Goal: Task Accomplishment & Management: Complete application form

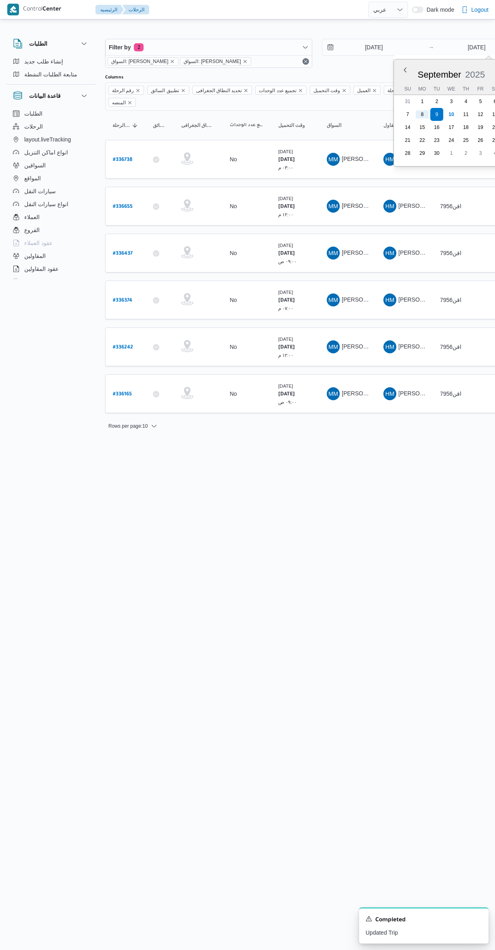
select select "ar"
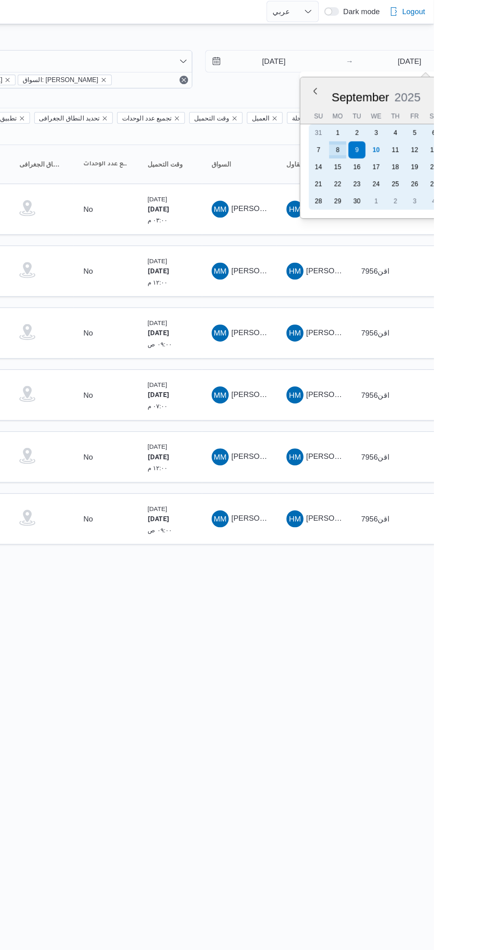
click at [449, 117] on div "10" at bounding box center [451, 114] width 13 height 13
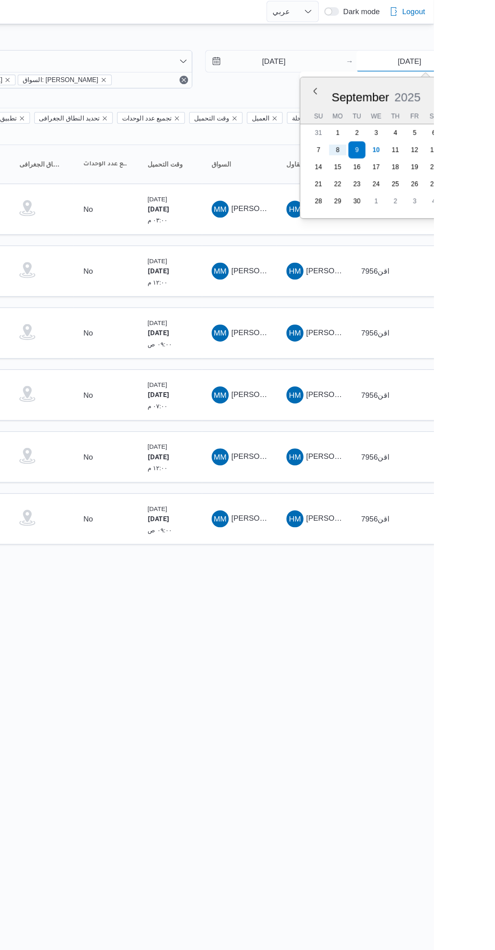
type input "10/9/2025"
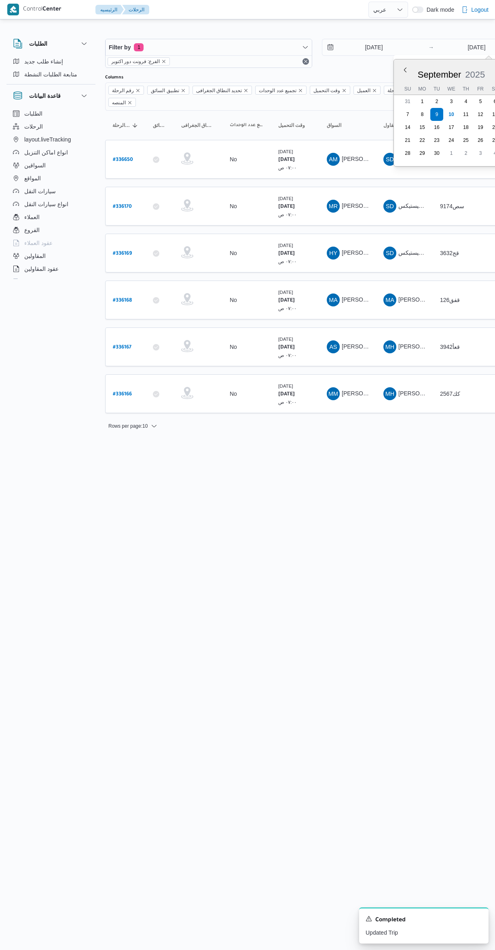
select select "ar"
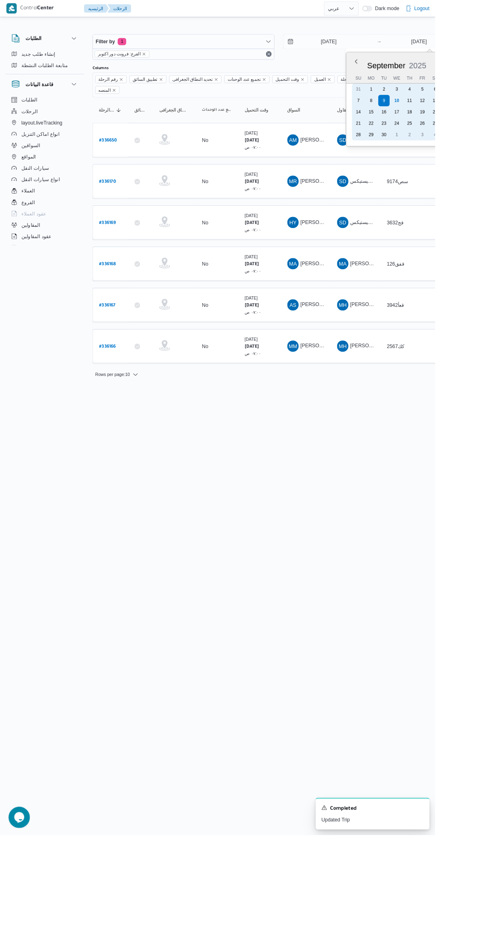
click at [451, 101] on div "3" at bounding box center [451, 101] width 13 height 13
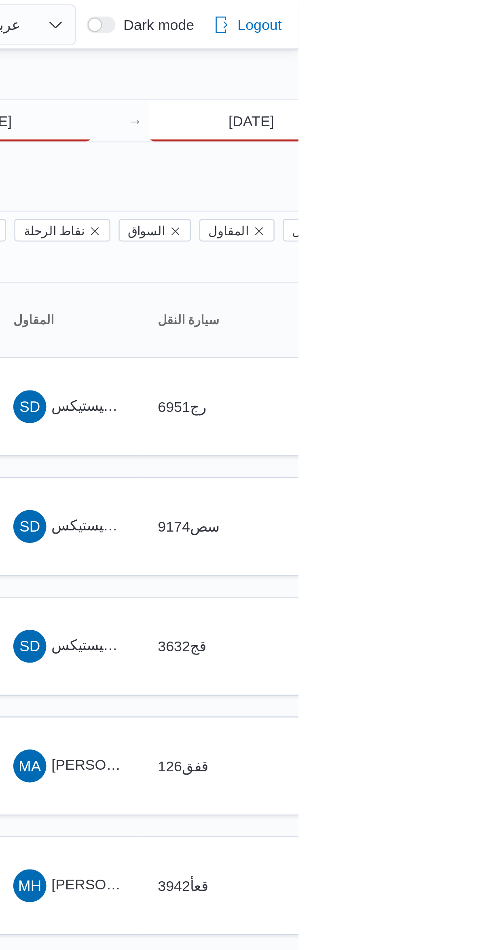
click at [494, 49] on input "3/9/2025" at bounding box center [476, 47] width 80 height 16
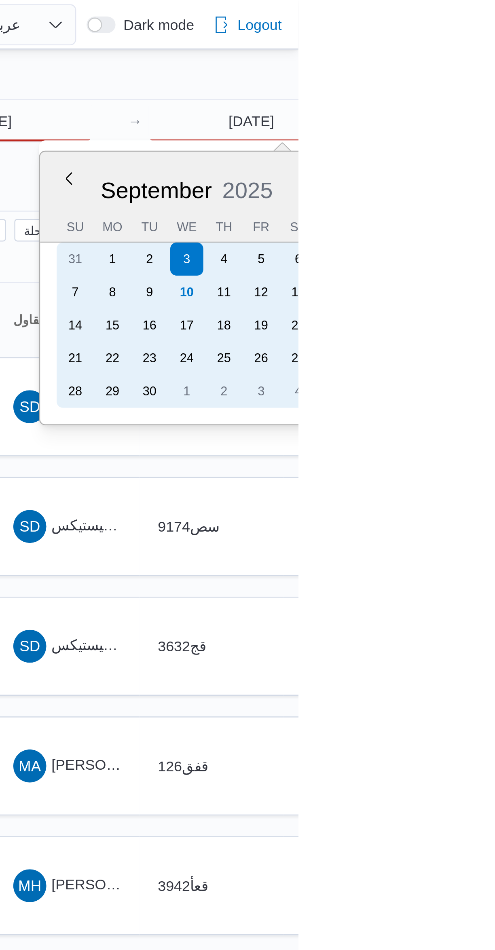
click at [452, 121] on div "17" at bounding box center [451, 127] width 13 height 13
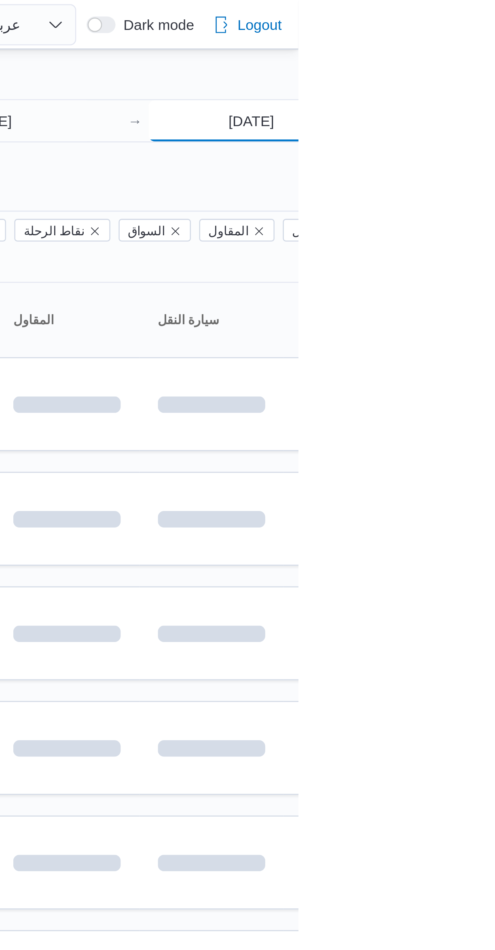
click at [484, 46] on input "17/9/2025" at bounding box center [476, 47] width 80 height 16
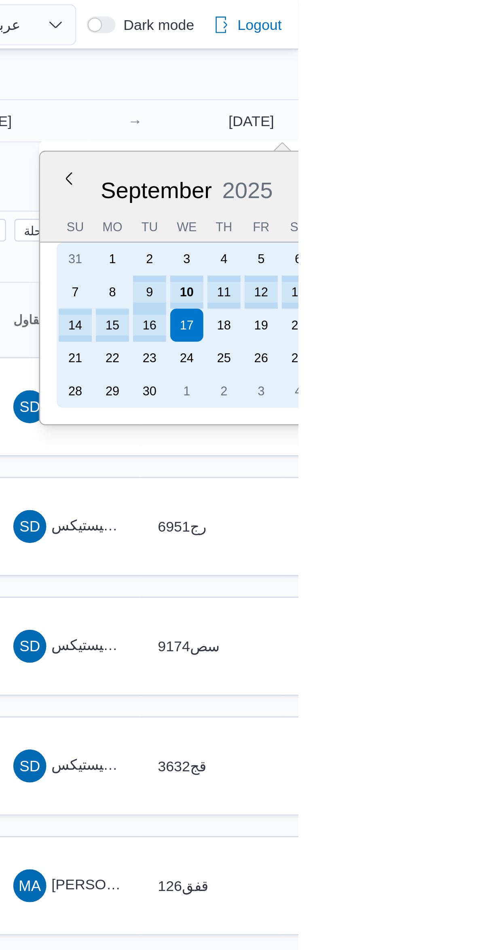
click at [451, 113] on div "10" at bounding box center [451, 114] width 13 height 13
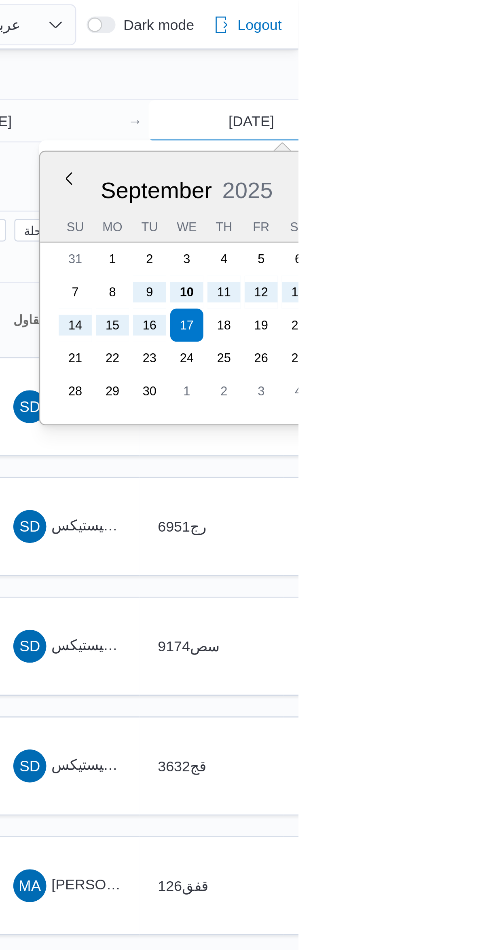
type input "[DATE]"
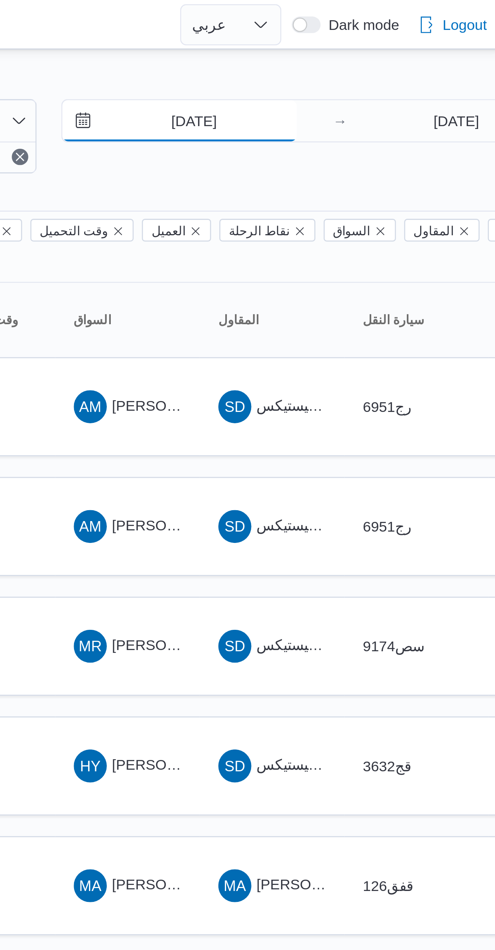
click at [384, 49] on input "9/9/2025" at bounding box center [368, 47] width 92 height 16
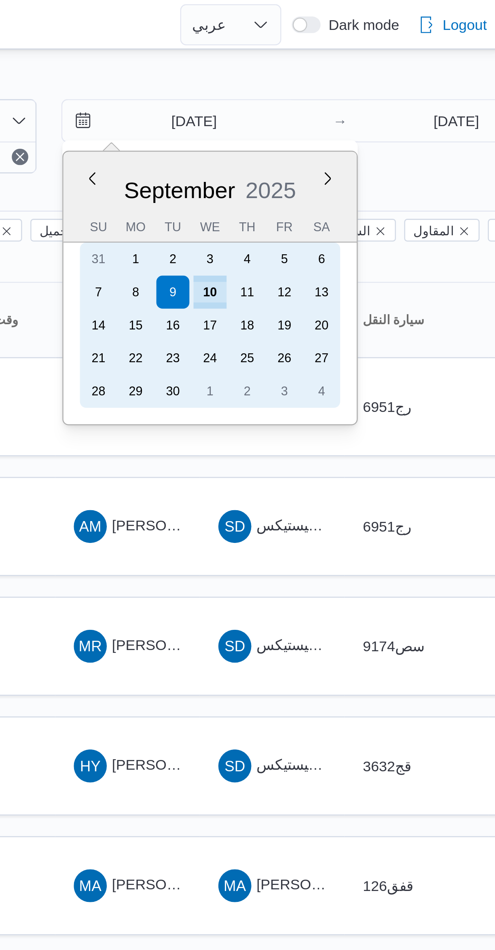
click at [379, 114] on div "10" at bounding box center [379, 114] width 13 height 13
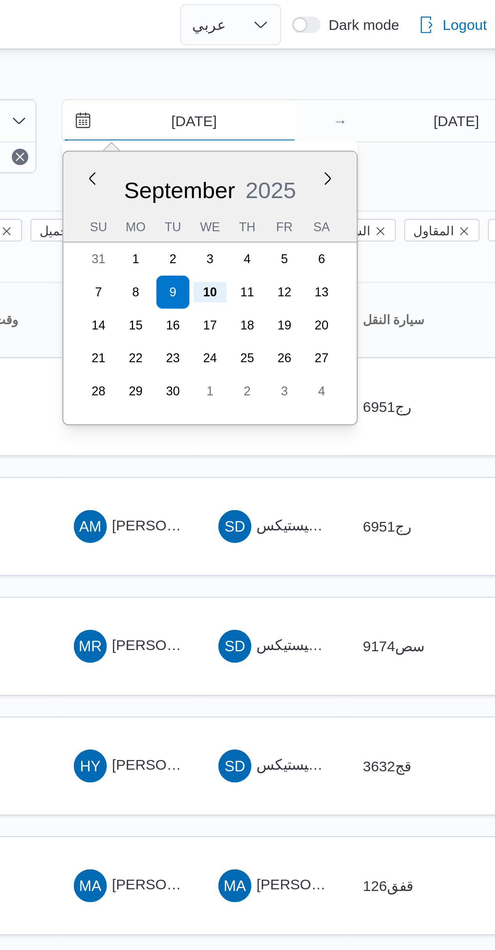
type input "[DATE]"
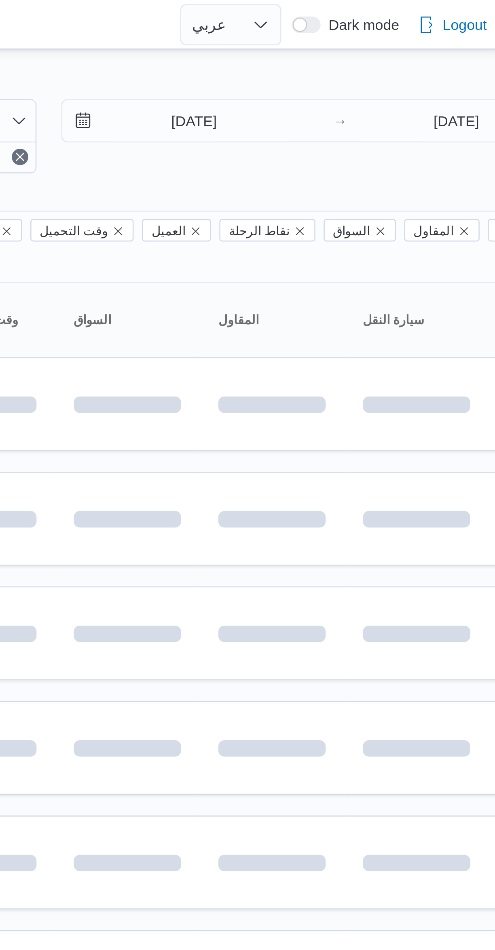
click at [414, 30] on div at bounding box center [347, 32] width 485 height 13
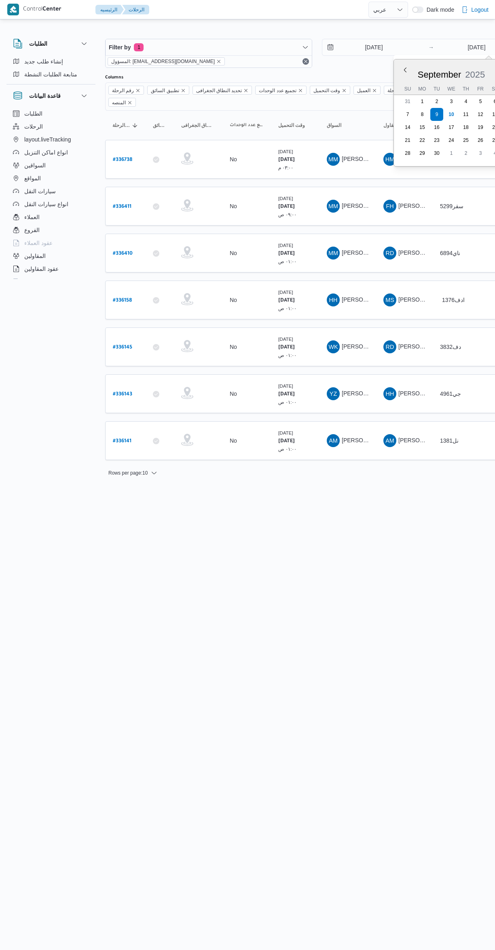
select select "ar"
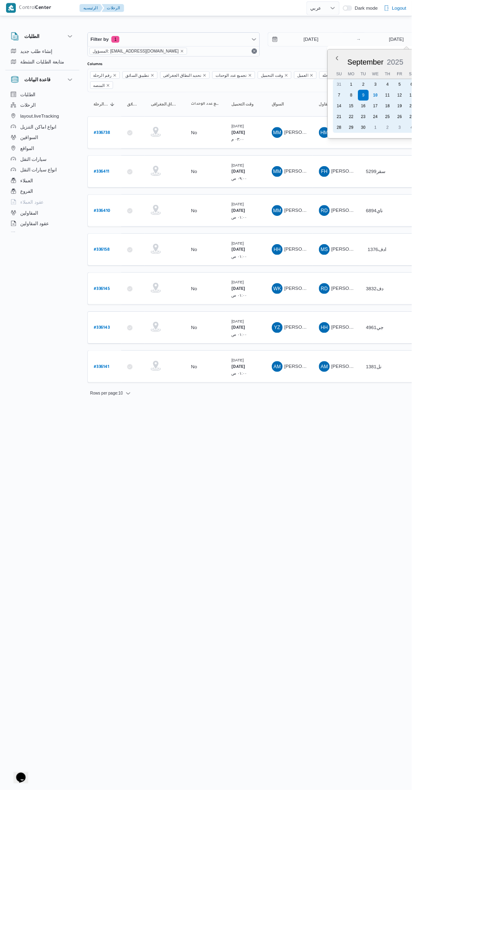
click at [453, 121] on div "17" at bounding box center [451, 127] width 13 height 13
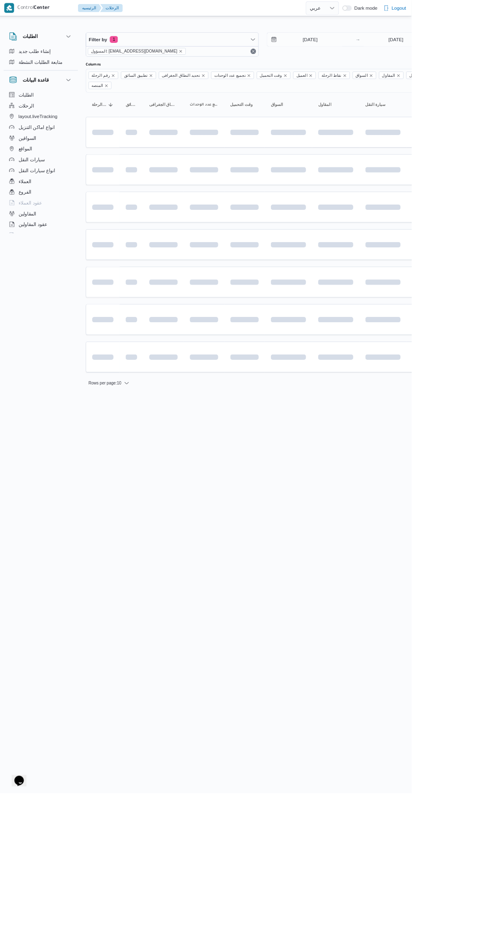
click at [494, 27] on div at bounding box center [347, 32] width 485 height 13
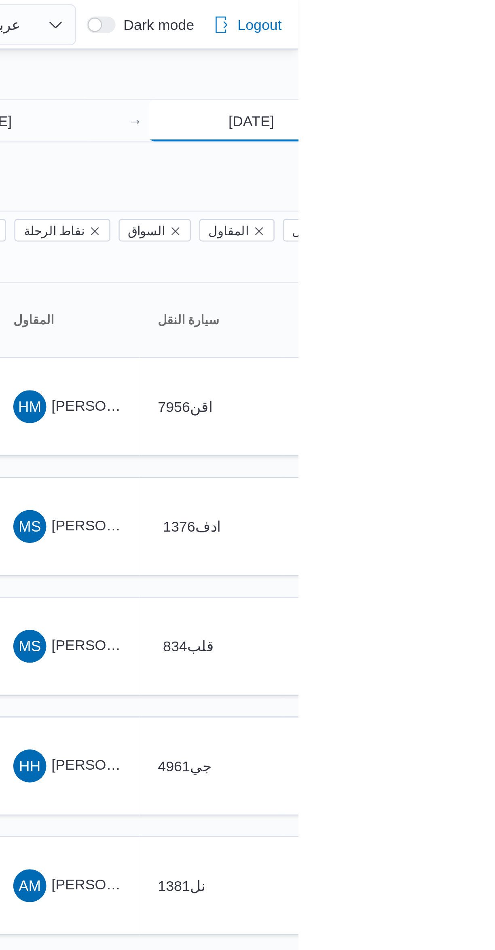
click at [489, 53] on input "17/9/2025" at bounding box center [476, 47] width 80 height 16
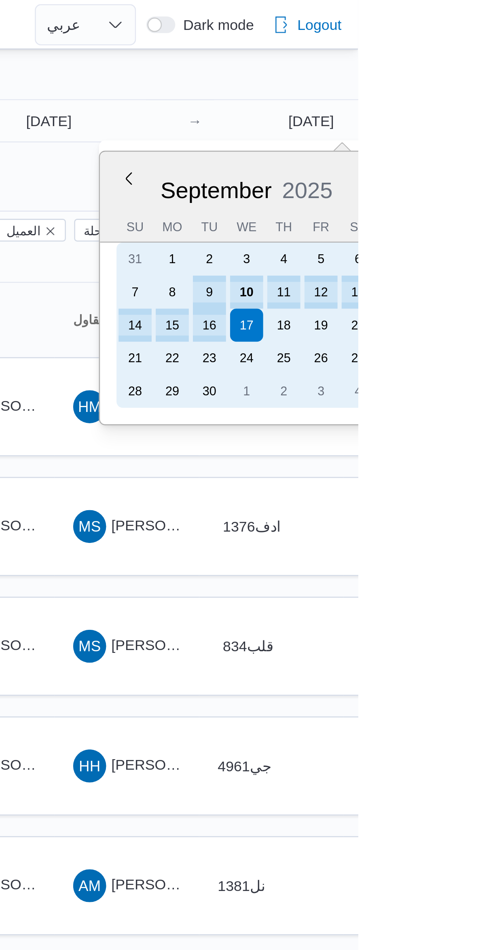
click at [449, 111] on div "10" at bounding box center [451, 114] width 13 height 13
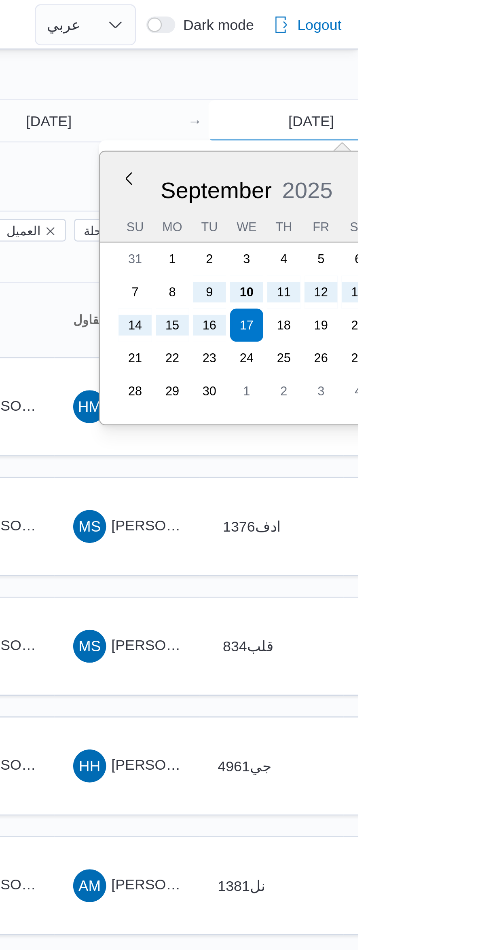
type input "[DATE]"
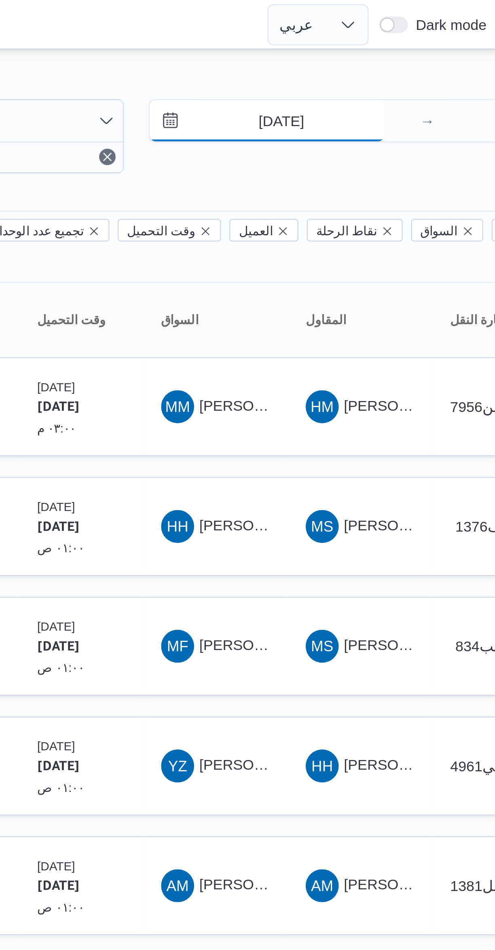
click at [377, 49] on input "9/9/2025" at bounding box center [368, 47] width 92 height 16
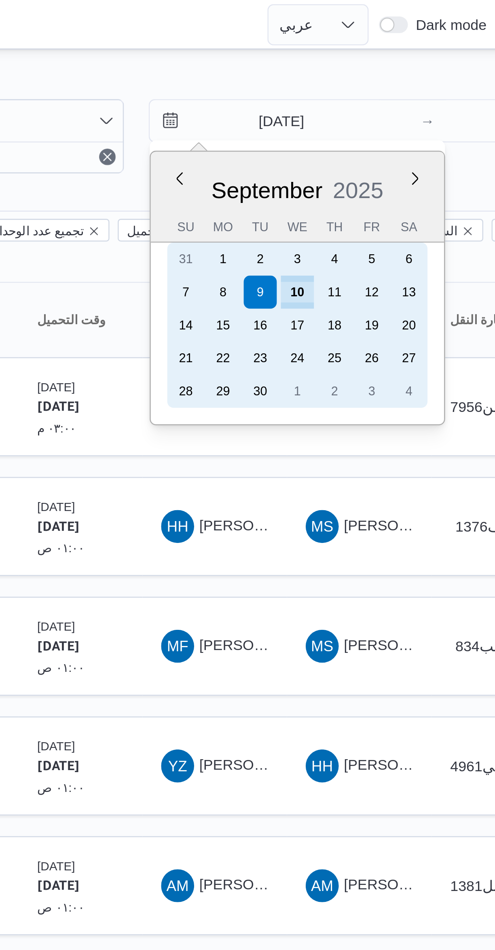
click at [379, 114] on div "10" at bounding box center [379, 114] width 13 height 13
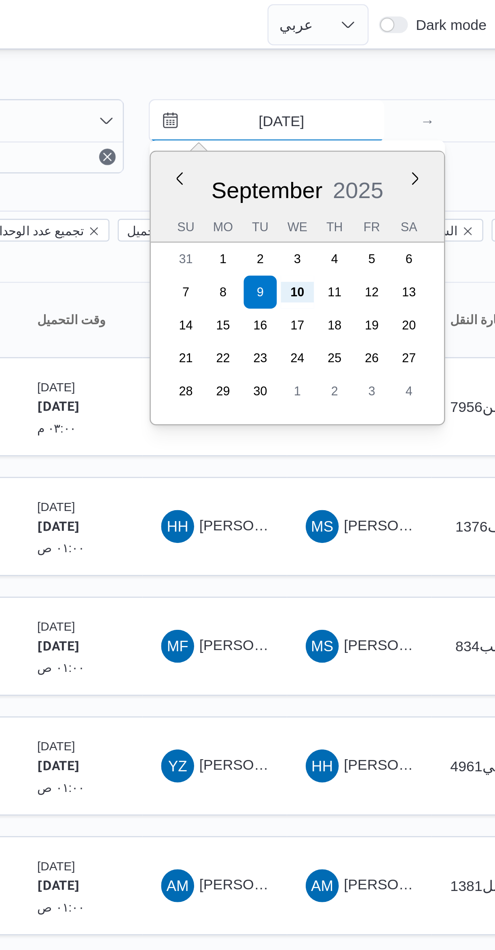
type input "[DATE]"
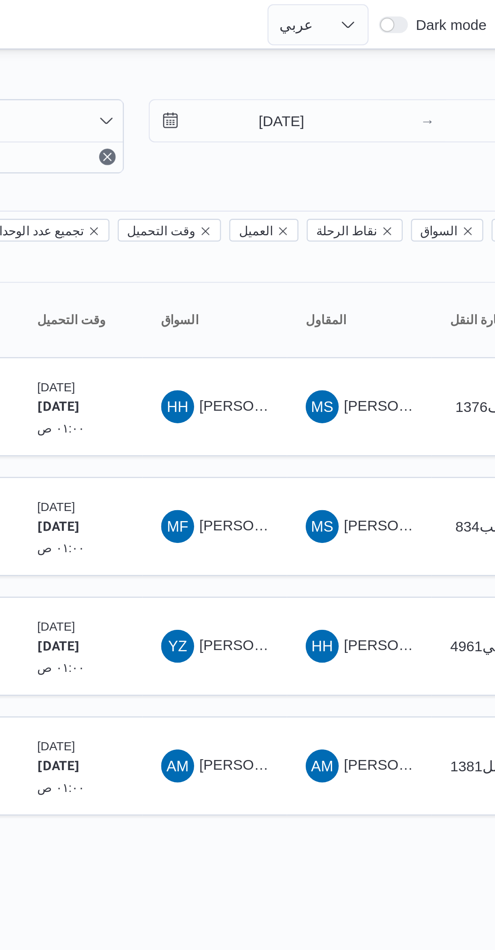
click at [394, 24] on div "Filter by 1 المسؤول: mostafa.elrouby@illa.com.eg 10/9/2025 → 10/9/2025 Group By…" at bounding box center [242, 184] width 495 height 326
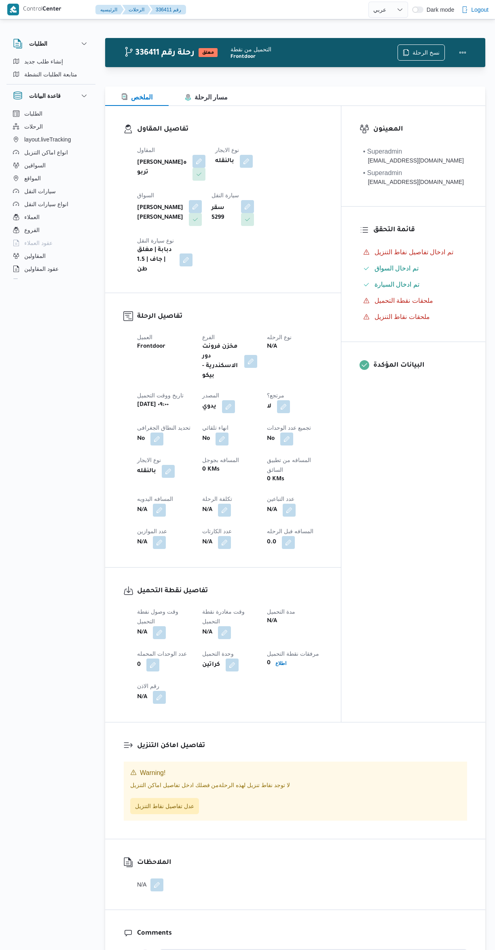
select select "ar"
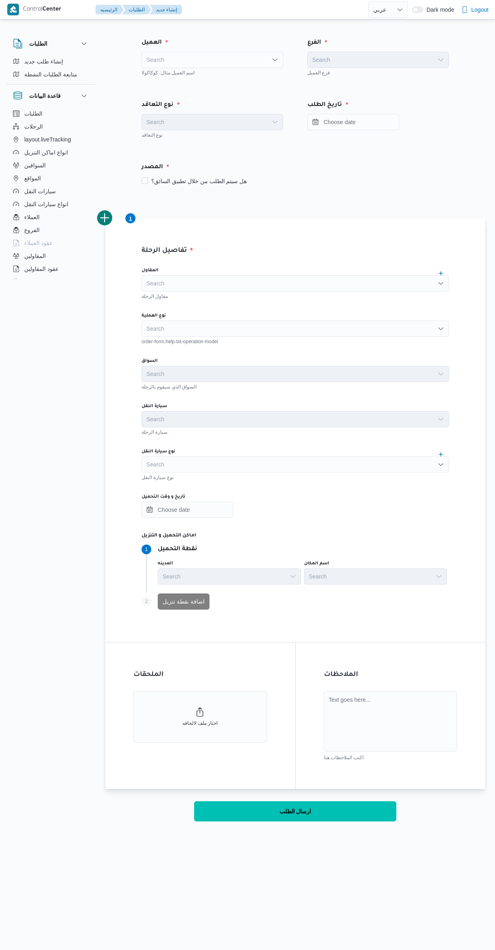
select select "ar"
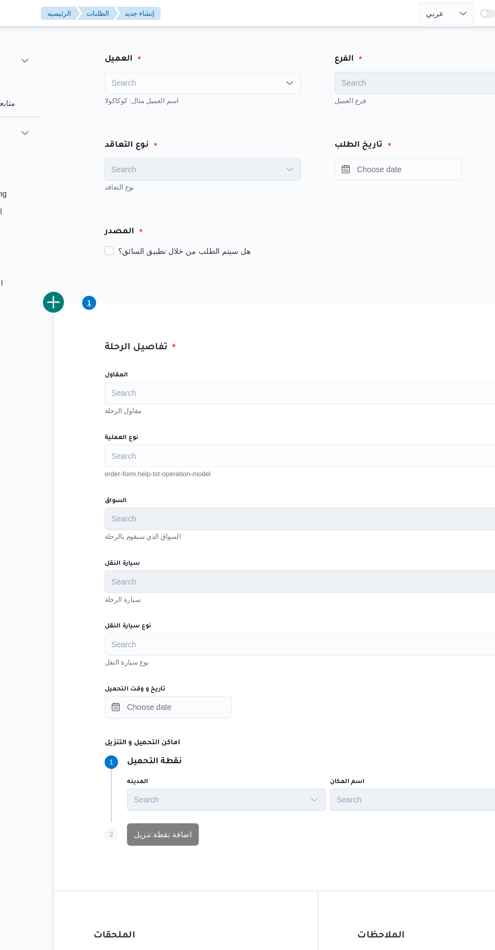
click at [245, 64] on div "Search" at bounding box center [211, 60] width 141 height 16
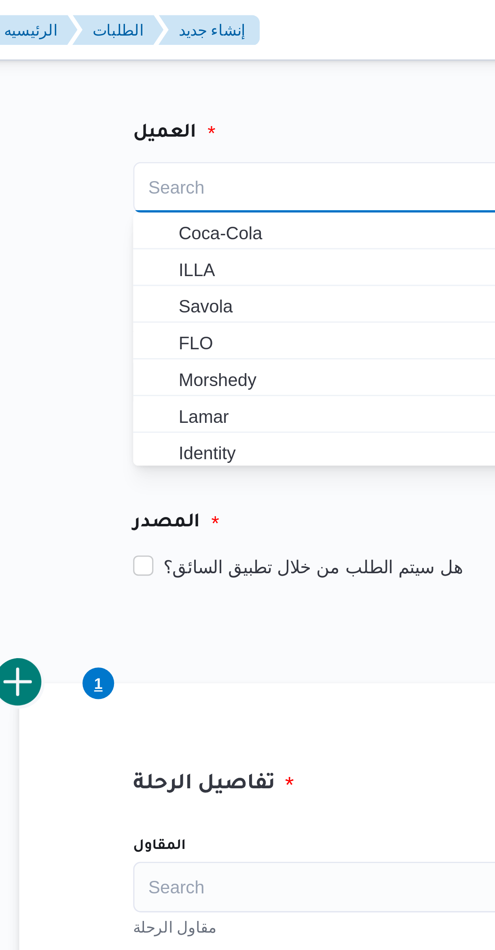
type input "Ne"
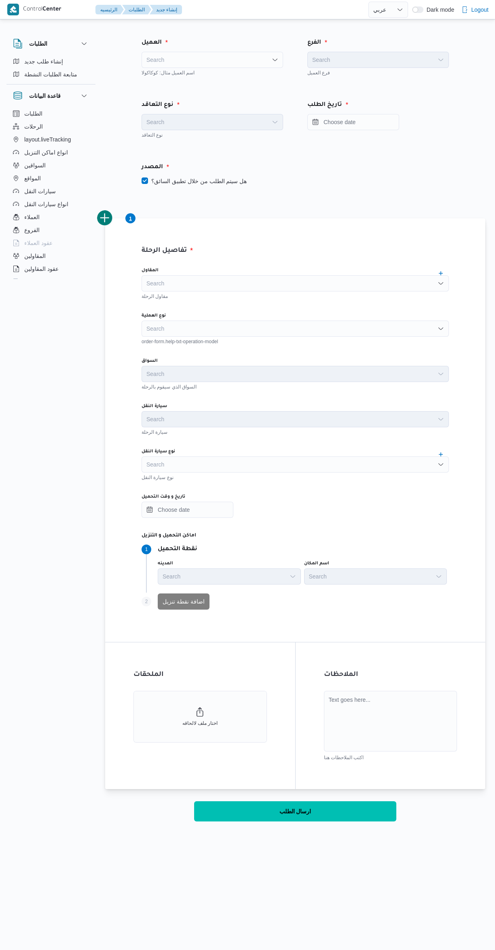
select select "ar"
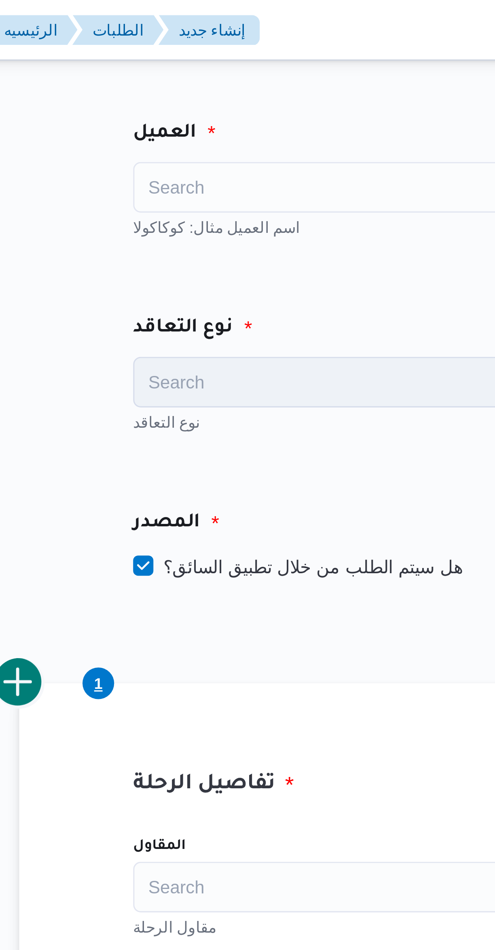
click at [158, 63] on div "Search" at bounding box center [211, 60] width 141 height 16
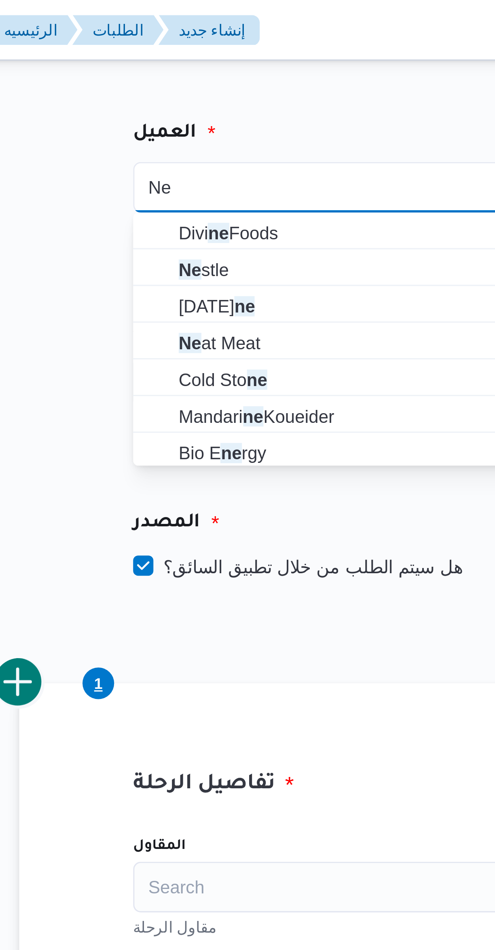
type input "Ne"
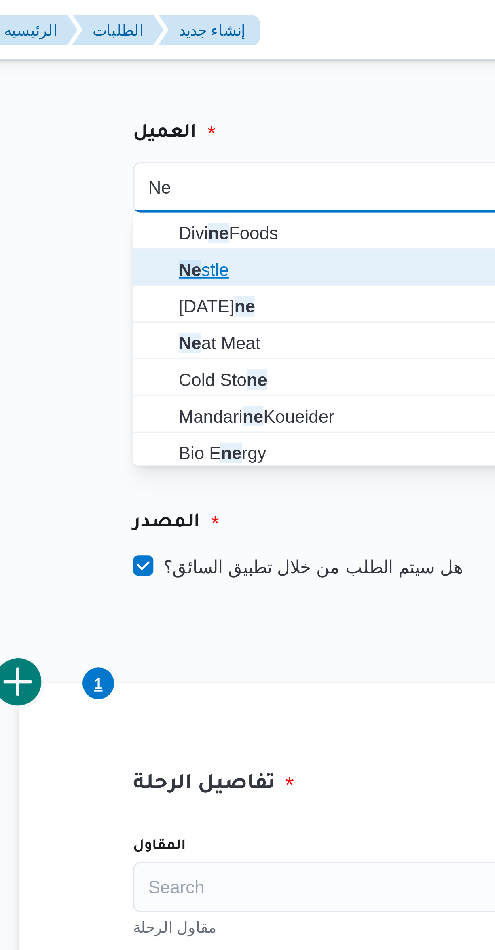
click at [208, 86] on span "Ne stle" at bounding box center [217, 86] width 122 height 10
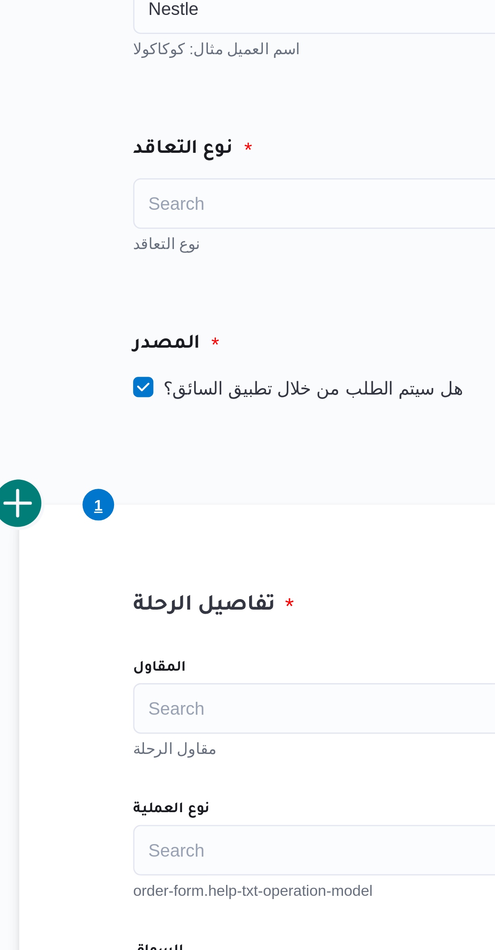
click at [205, 128] on div "Search" at bounding box center [211, 122] width 141 height 16
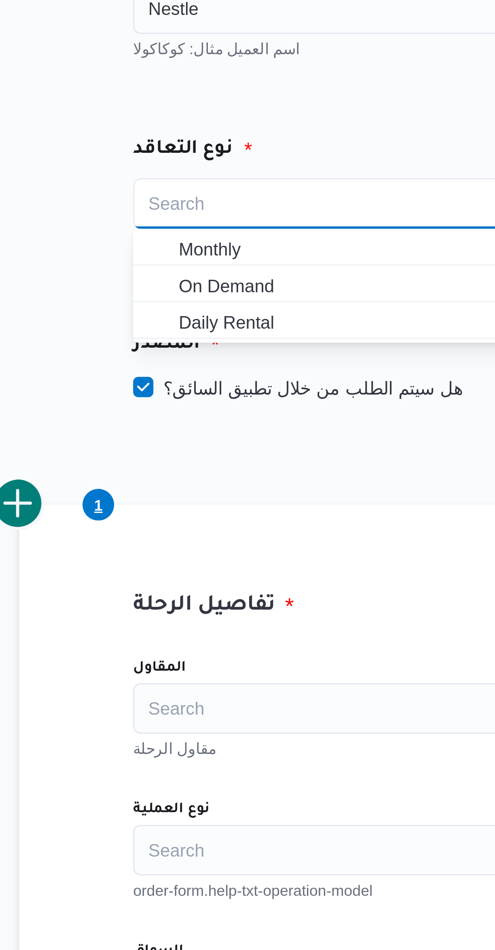
click at [214, 123] on div "Search Combo box. Selected. Combo box input. Search. Type some text or, to disp…" at bounding box center [211, 122] width 141 height 16
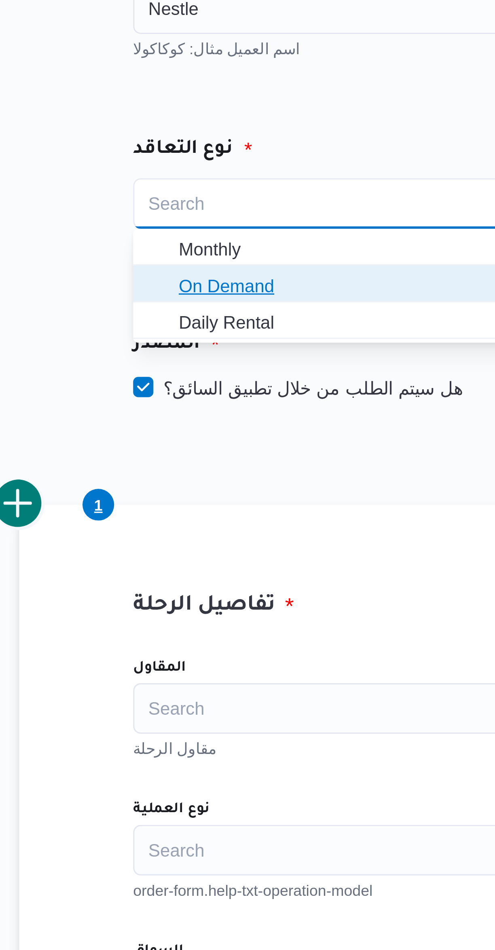
click at [207, 143] on span "On Demand" at bounding box center [212, 148] width 135 height 13
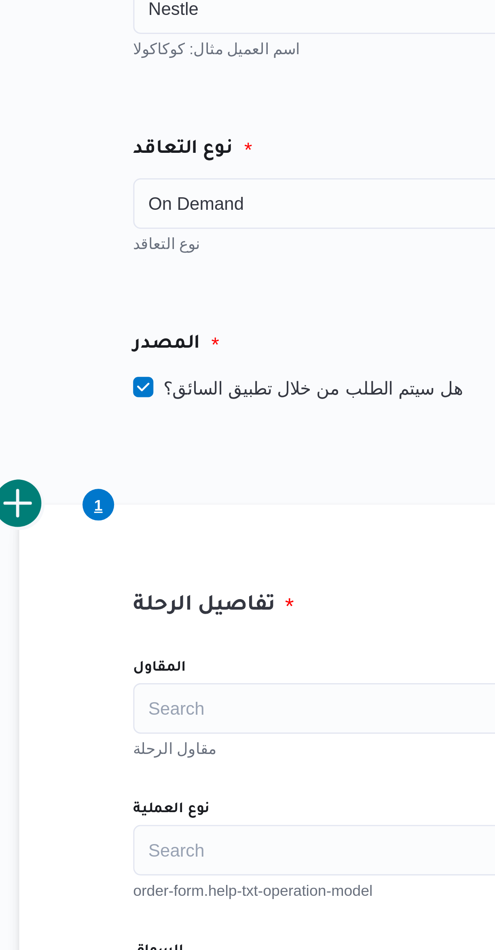
click at [211, 179] on label "هل سيتم الطلب من خلال تطبيق السائق؟" at bounding box center [193, 181] width 105 height 10
checkbox input "false"
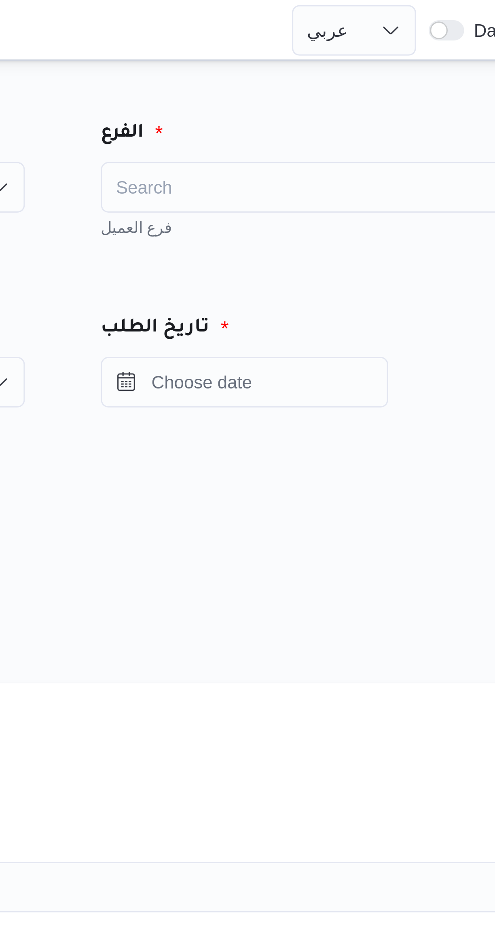
click at [395, 60] on div "Search" at bounding box center [377, 60] width 141 height 16
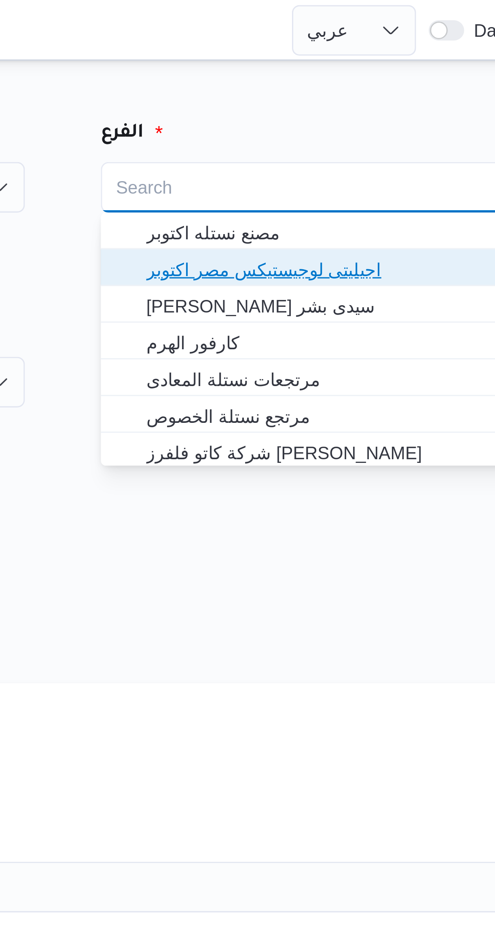
click at [396, 89] on span "اجيليتى لوجيستيكس مصر اكتوبر" at bounding box center [383, 86] width 122 height 10
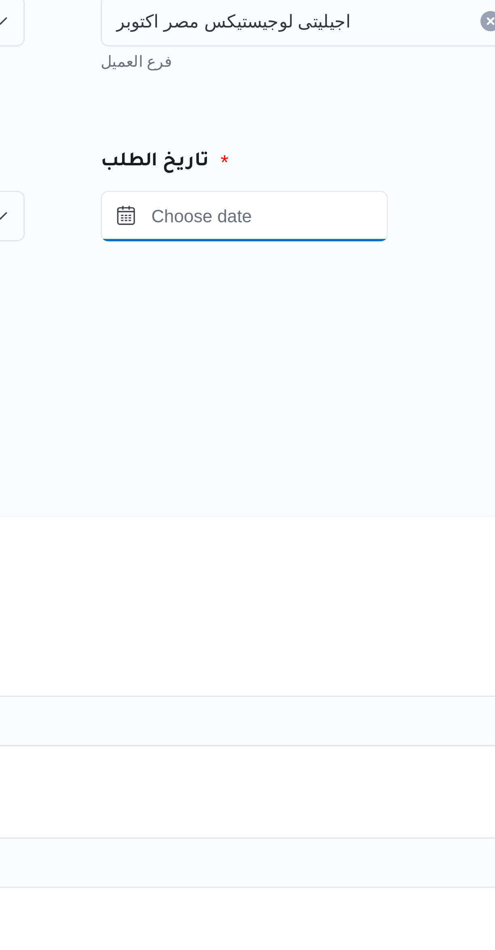
click at [389, 122] on input "Press the down key to open a popover containing a calendar." at bounding box center [353, 122] width 92 height 16
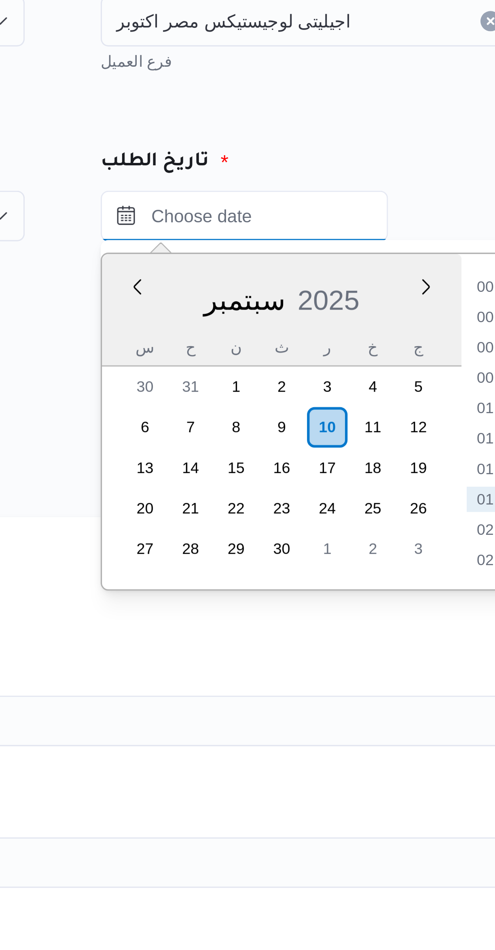
scroll to position [19, 0]
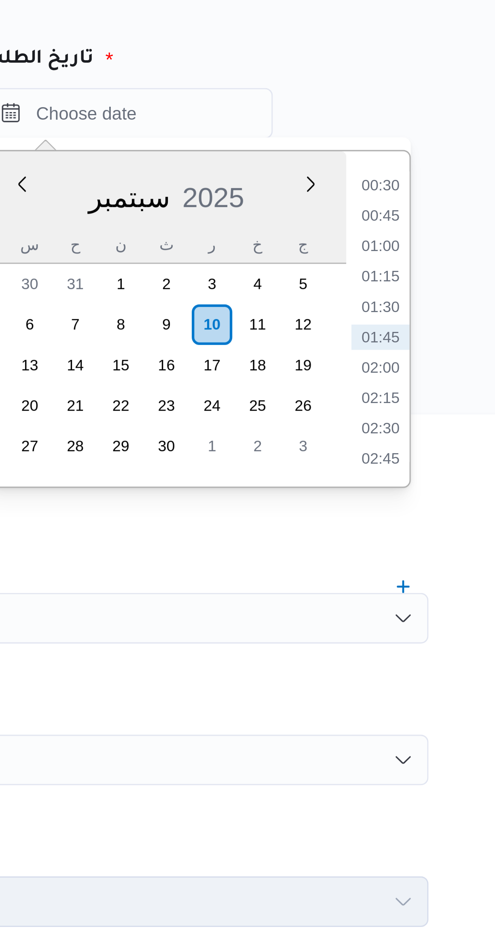
click at [434, 164] on li "01:00" at bounding box center [433, 164] width 19 height 8
type input "١٠/٠٩/٢٠٢٥ ٠١:٠٠"
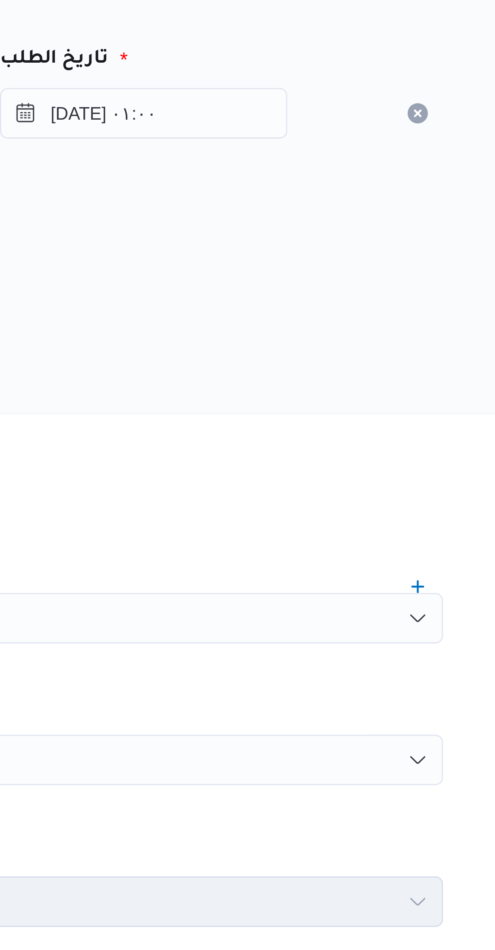
click at [434, 170] on div "المصدر" at bounding box center [295, 167] width 317 height 19
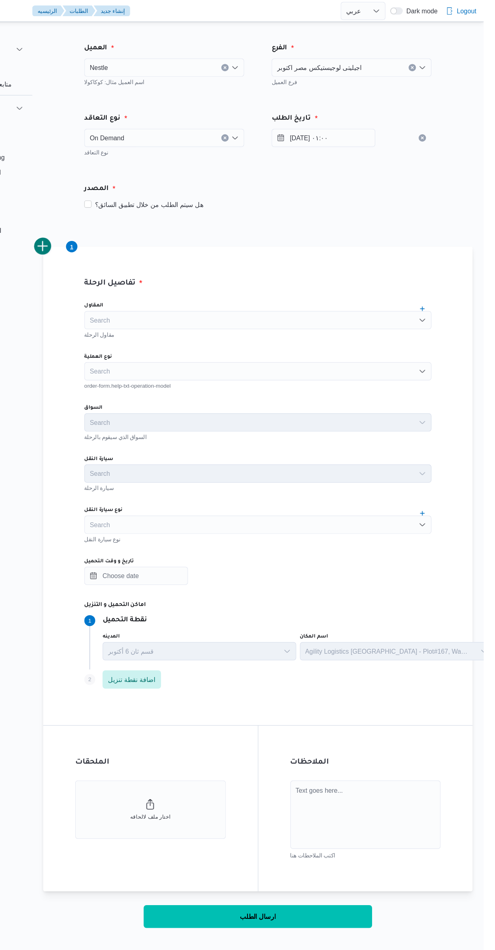
click at [348, 282] on div "Search" at bounding box center [294, 283] width 307 height 16
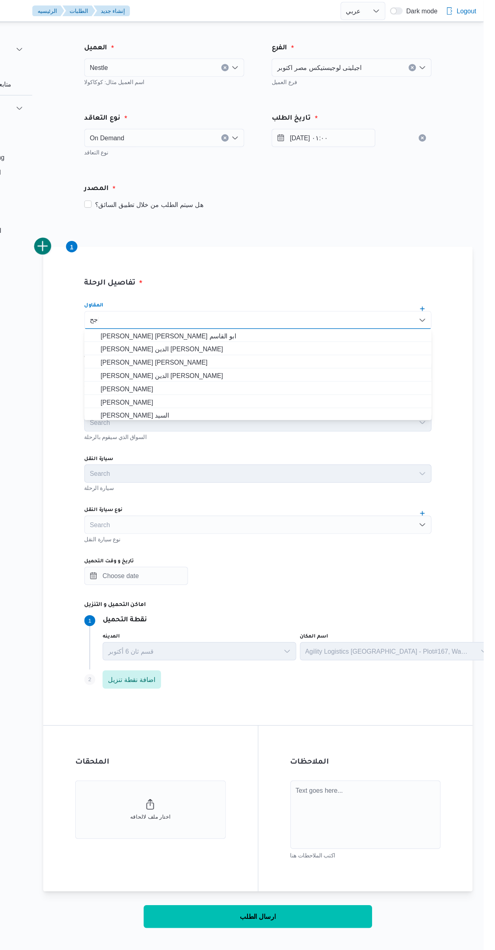
scroll to position [0, 0]
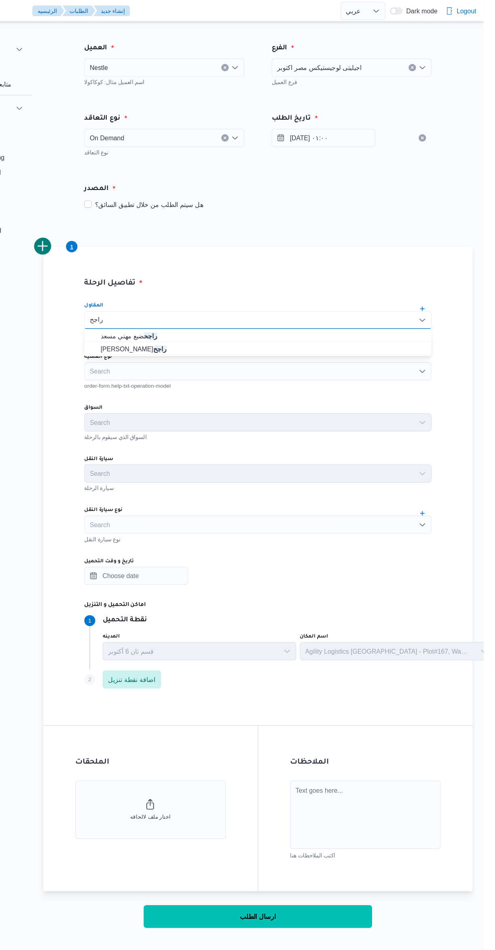
type input "راجح"
click at [290, 294] on span "راجح ضبع مهني مسعد" at bounding box center [300, 298] width 288 height 10
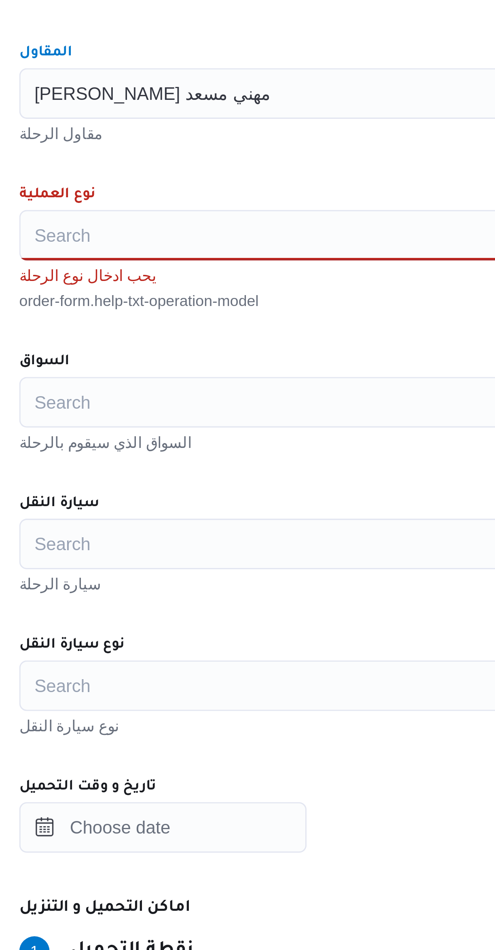
click at [237, 331] on div "Search" at bounding box center [294, 328] width 307 height 16
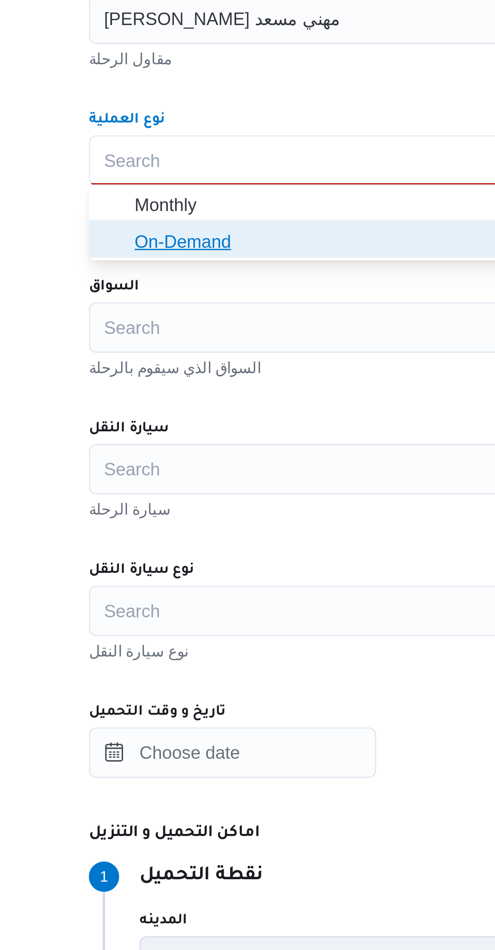
click at [211, 354] on span "On-Demand" at bounding box center [300, 355] width 288 height 10
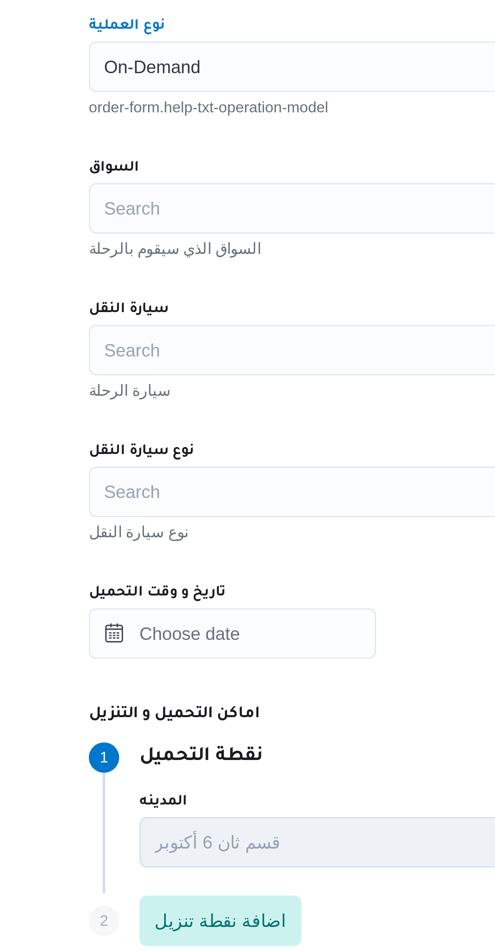
click at [226, 370] on div "Search" at bounding box center [294, 374] width 307 height 16
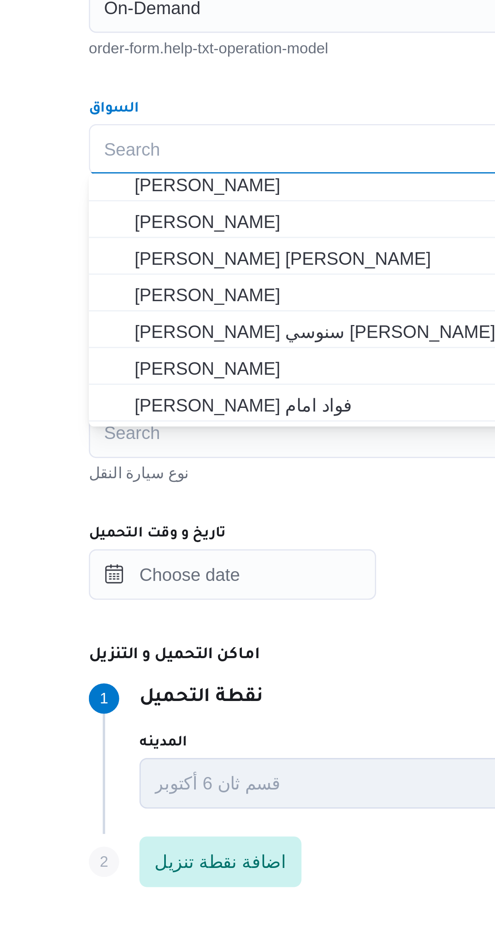
scroll to position [144, 0]
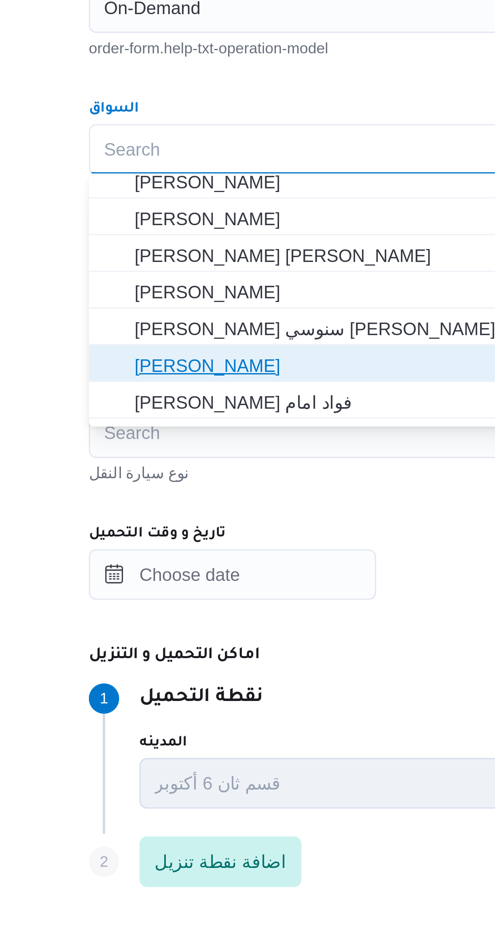
click at [226, 442] on span "[PERSON_NAME]" at bounding box center [300, 443] width 288 height 10
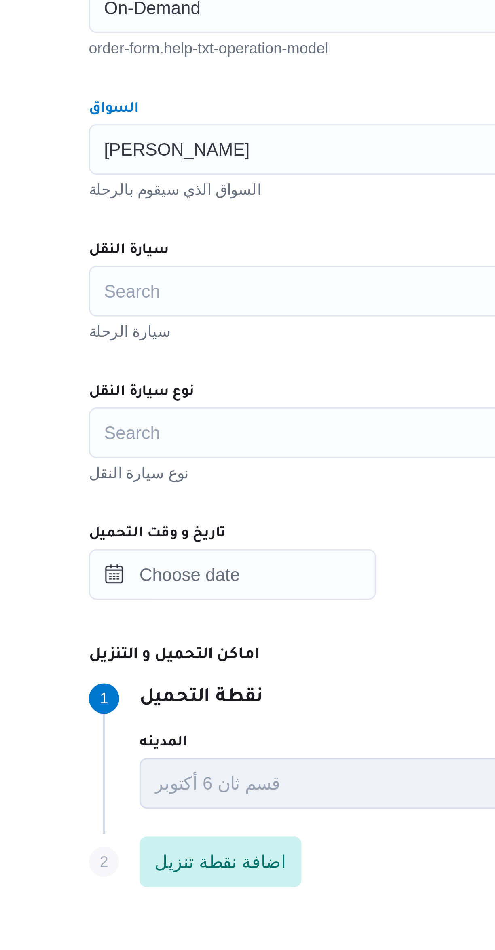
click at [228, 421] on div "Search" at bounding box center [294, 419] width 307 height 16
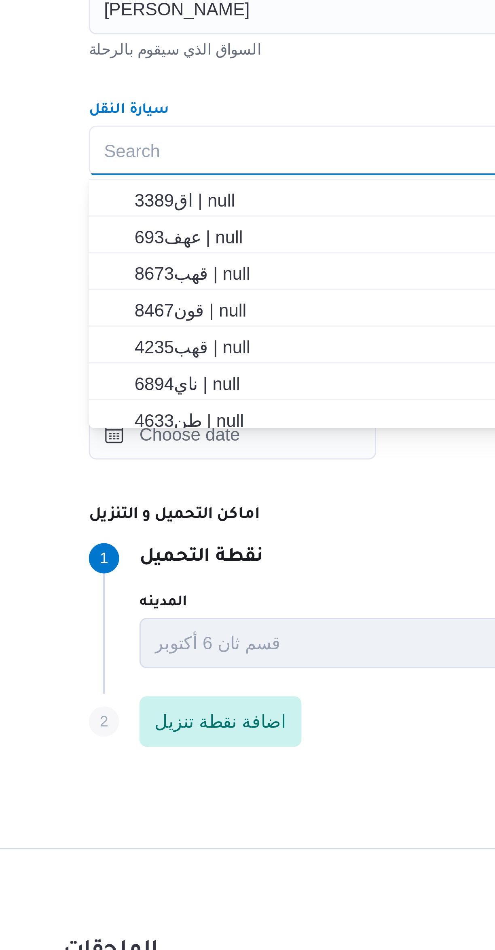
scroll to position [48, 0]
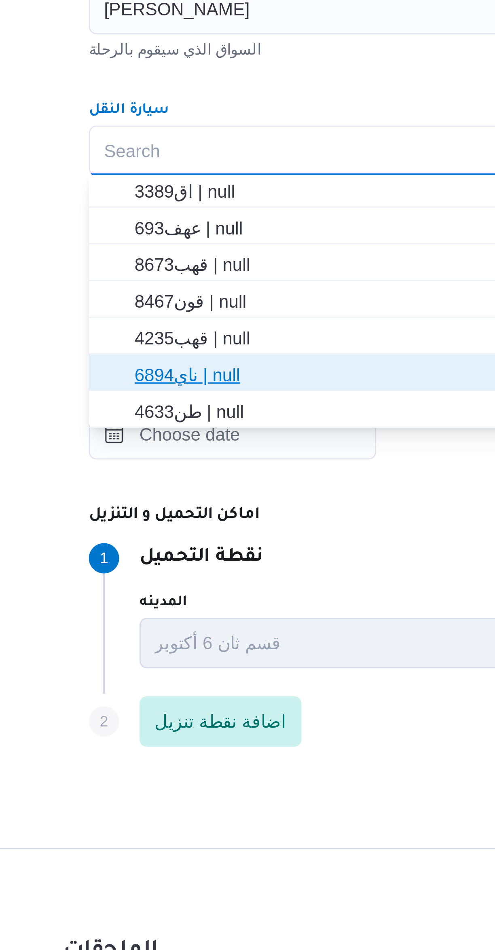
click at [204, 489] on span "ناي6894 | null" at bounding box center [300, 491] width 288 height 10
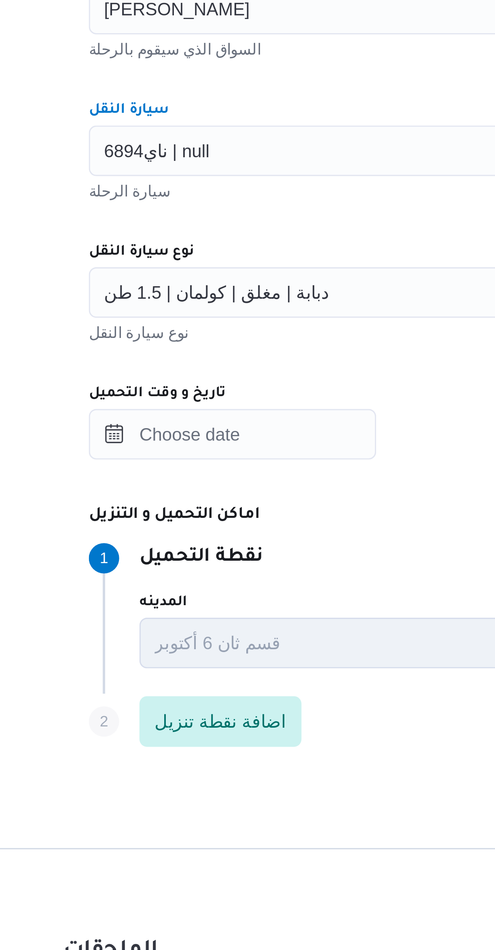
click at [226, 463] on div "دبابة | مغلق | كولمان | 1.5 طن" at bounding box center [294, 464] width 307 height 16
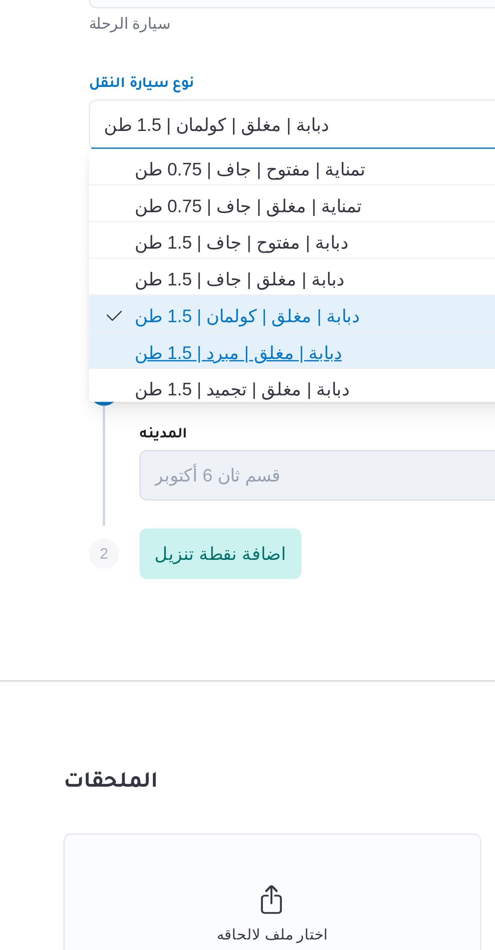
click at [206, 538] on span "دبابة | مغلق | مبرد | 1.5 طن" at bounding box center [300, 537] width 288 height 10
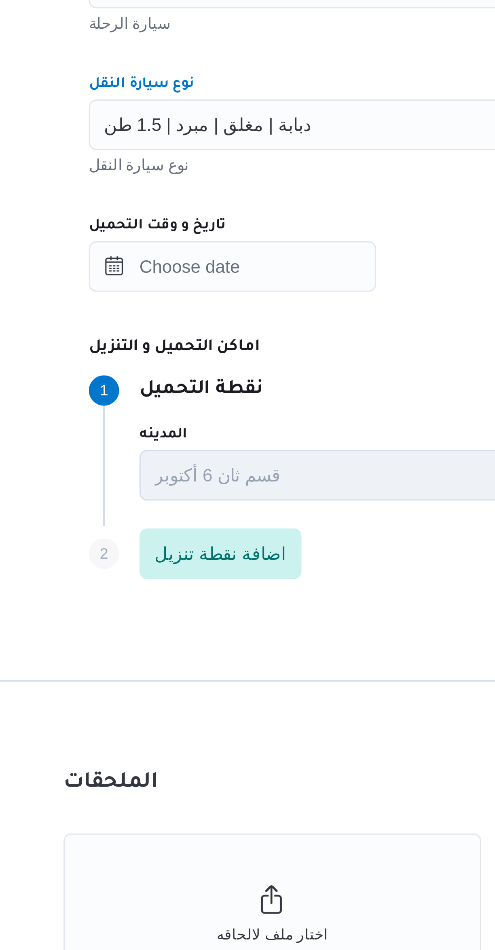
click at [254, 510] on div at bounding box center [294, 510] width 307 height 16
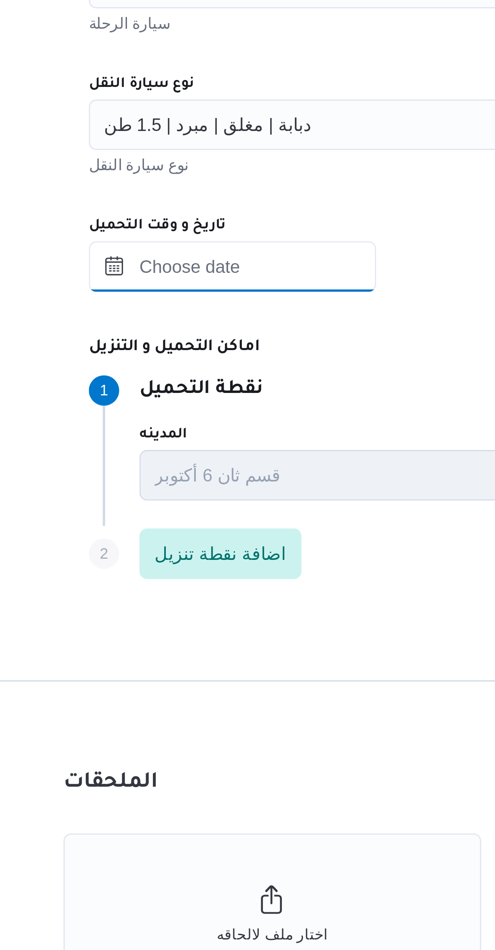
click at [217, 512] on input "تاريخ و وقت التحميل" at bounding box center [187, 510] width 92 height 16
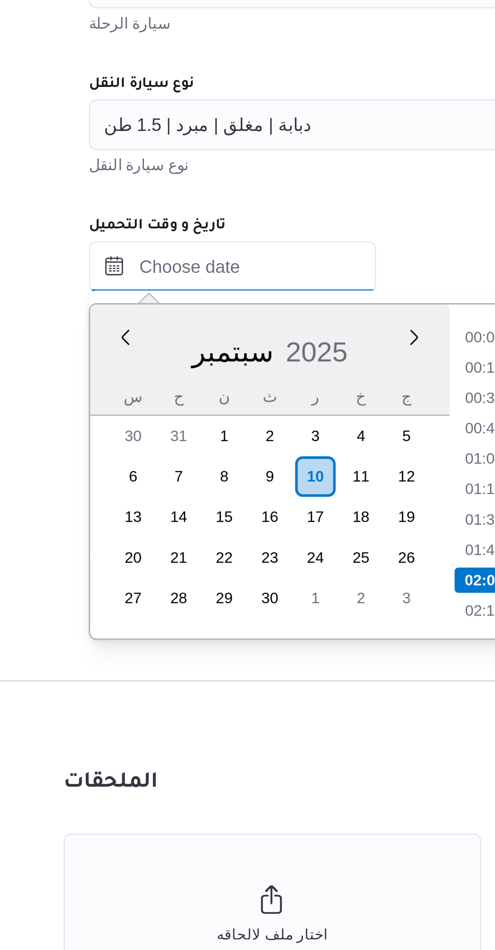
scroll to position [29, 0]
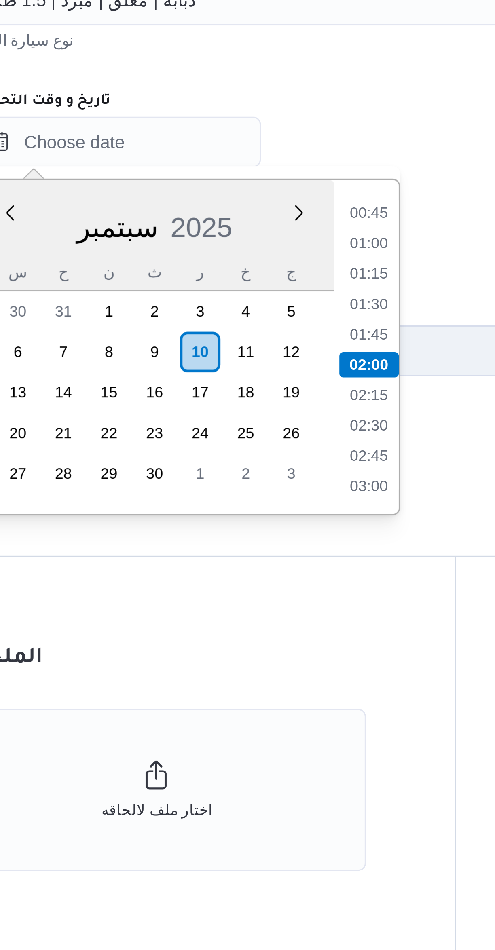
click at [266, 542] on li "01:00" at bounding box center [267, 542] width 19 height 8
type input "١٠/٠٩/٢٠٢٥ ٠١:٠٠"
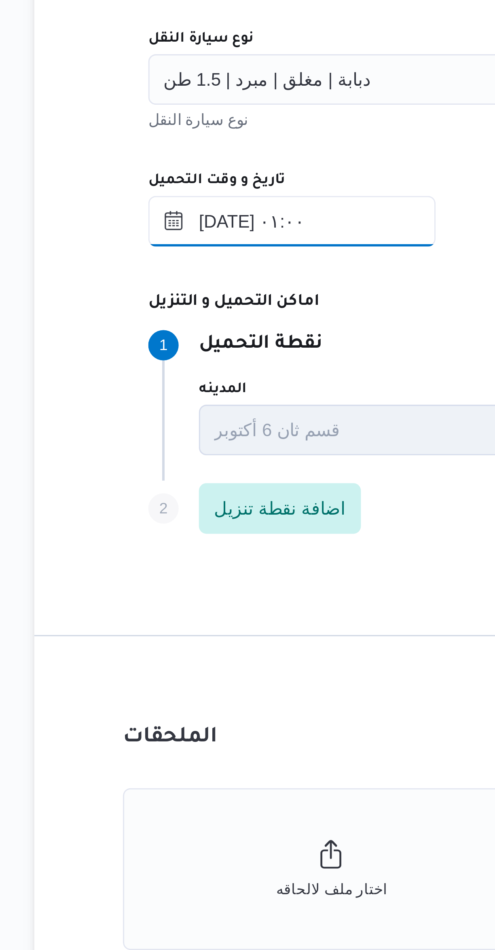
click at [224, 514] on input "١٠/٠٩/٢٠٢٥ ٠١:٠٠" at bounding box center [187, 510] width 92 height 16
click at [237, 498] on div "تاريخ و وقت التحميل" at bounding box center [294, 496] width 307 height 6
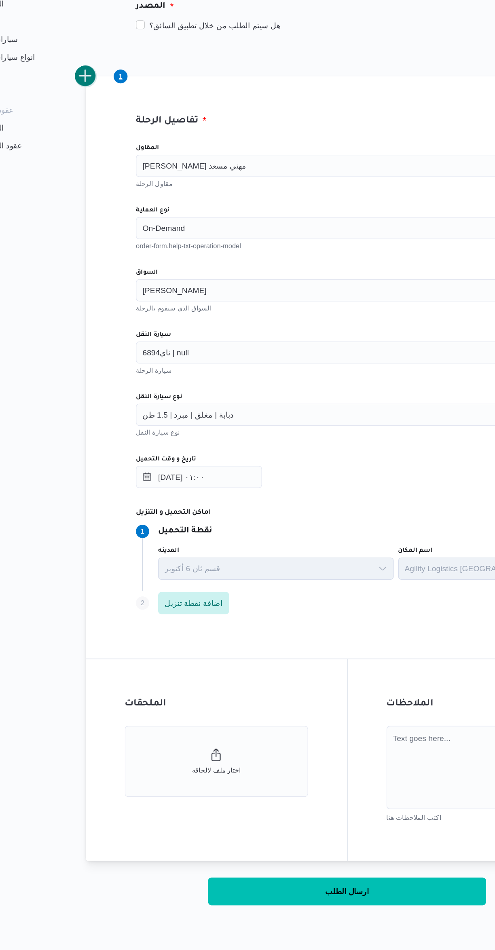
click at [110, 218] on button "add trip" at bounding box center [105, 218] width 16 height 16
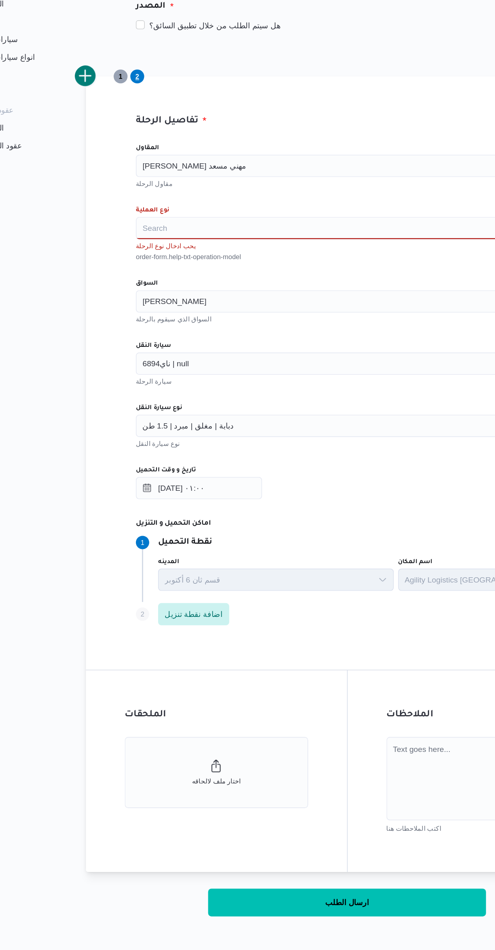
click at [235, 288] on div "[PERSON_NAME] مهني مسعد" at bounding box center [294, 283] width 307 height 16
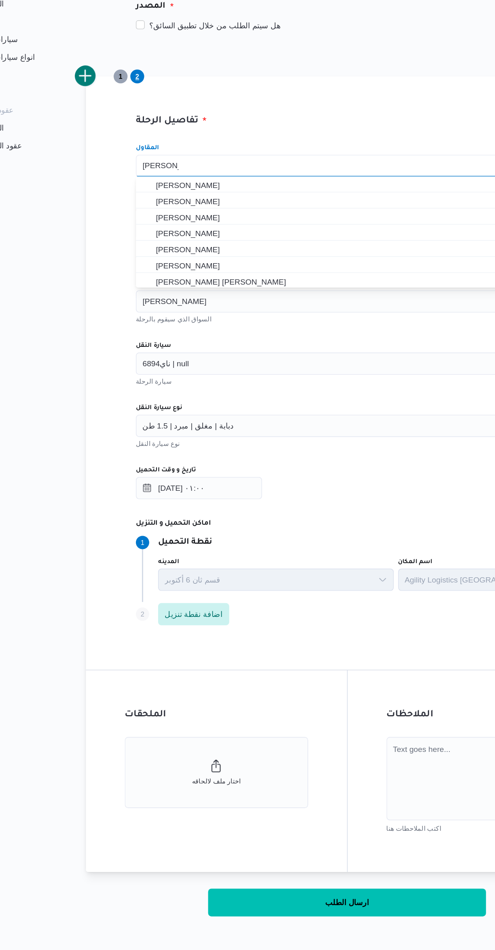
scroll to position [0, 0]
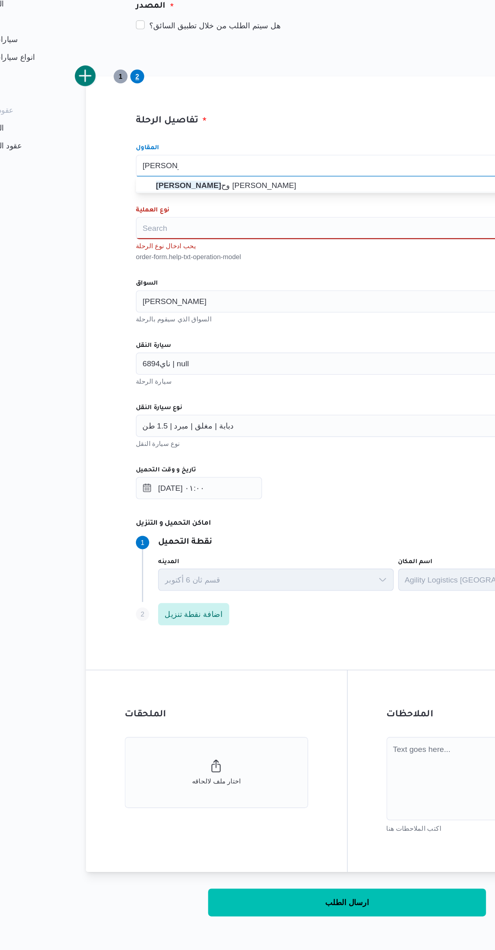
type input "مصطفى ممد"
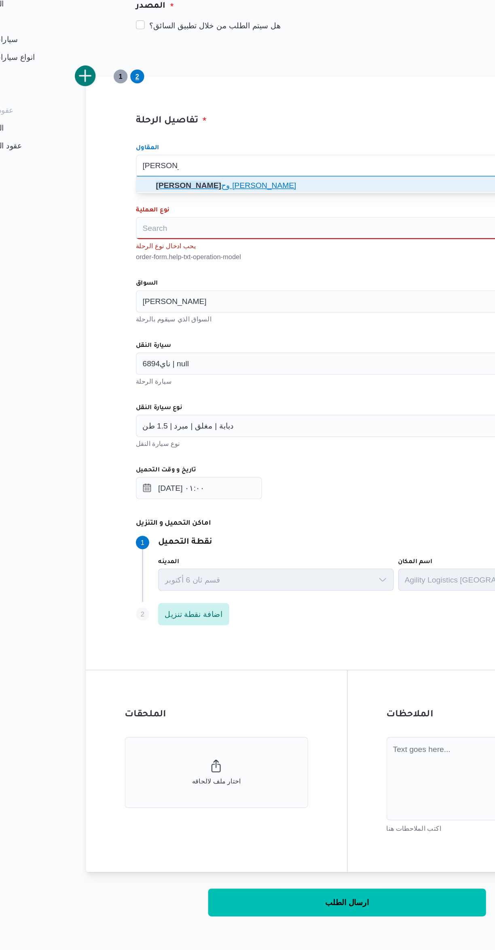
click at [264, 298] on span "مصطفى ممد وح محمود عبدالهادى" at bounding box center [300, 298] width 288 height 10
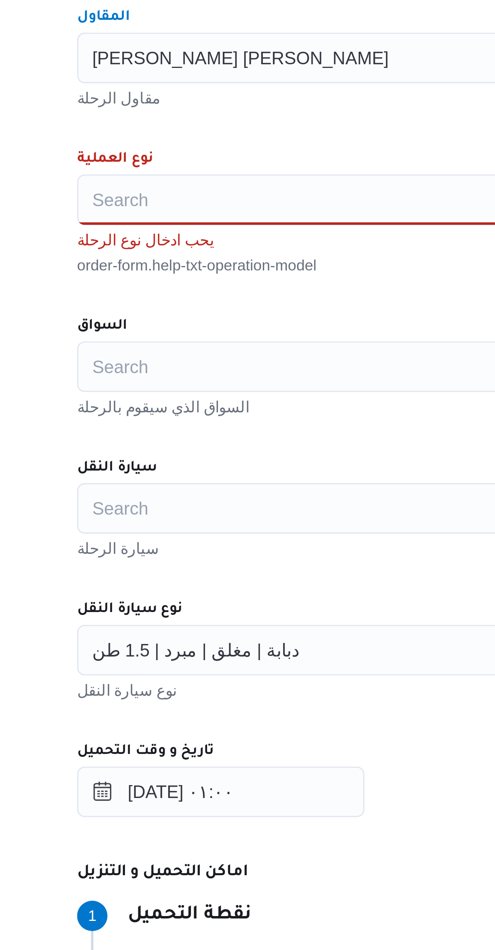
click at [228, 328] on div "Search" at bounding box center [294, 328] width 307 height 16
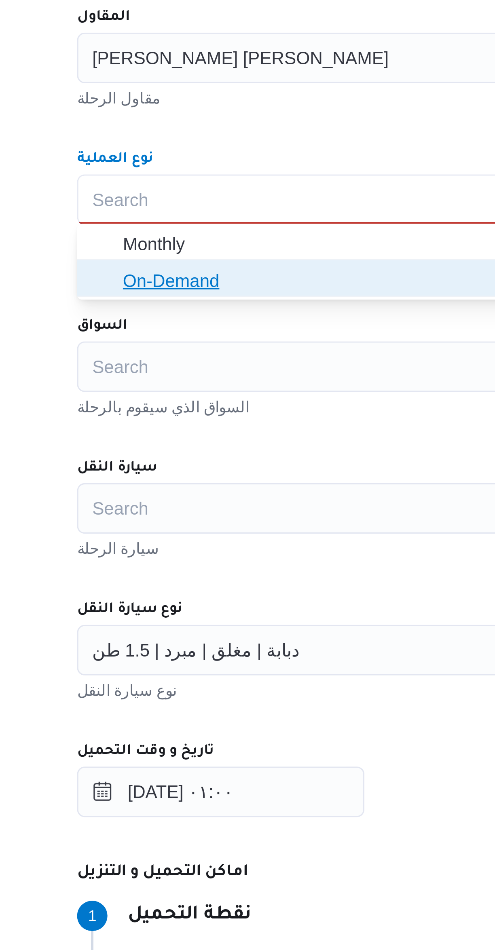
click at [215, 358] on span "On-Demand" at bounding box center [300, 355] width 288 height 10
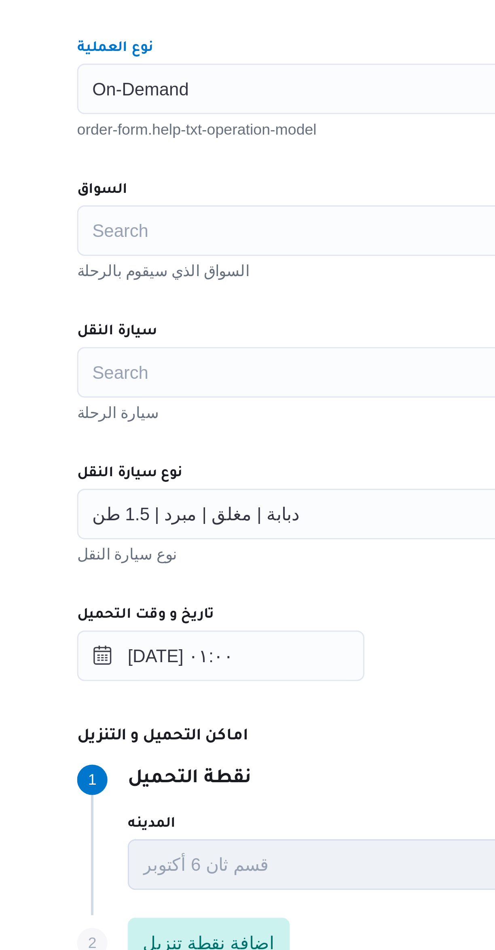
click at [226, 375] on div "Search" at bounding box center [294, 374] width 307 height 16
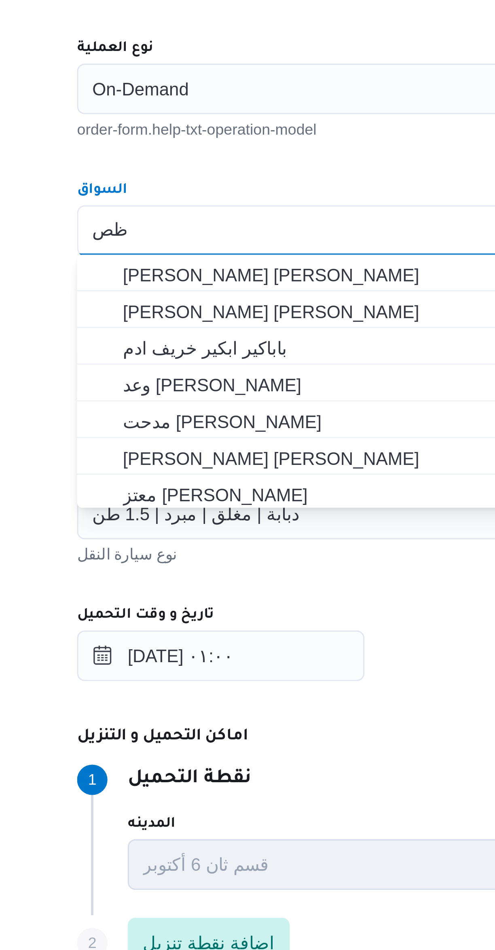
type input "ظ"
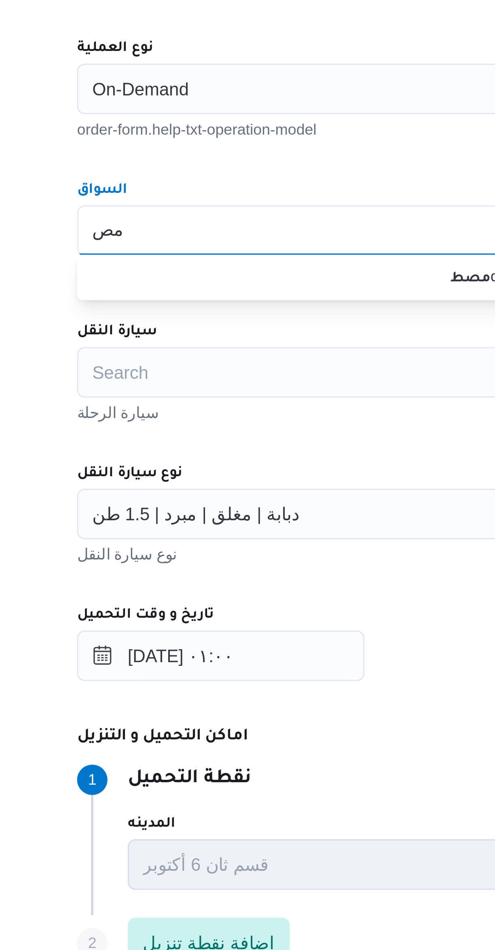
type input "م"
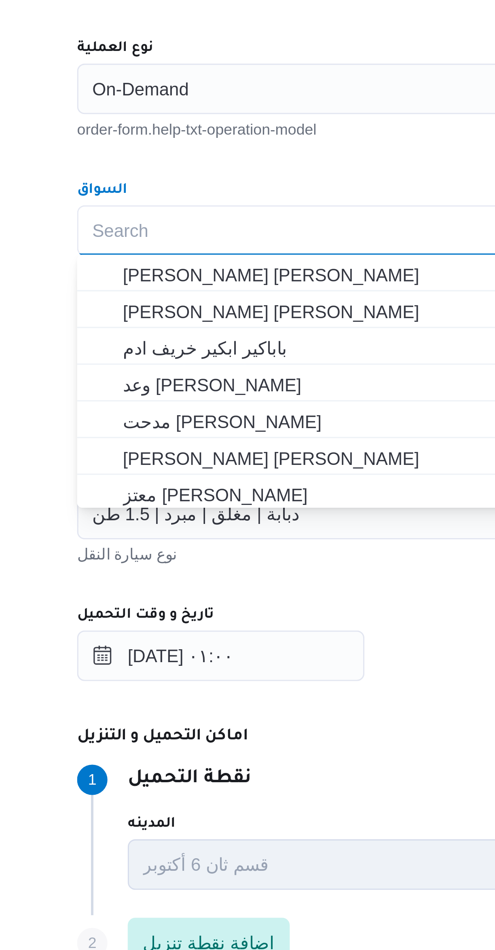
click at [242, 349] on div "المقاول مصطفى ممدوح محمود عبدالهادى مقاول الرحلة نوع العملية On-Demand order-fo…" at bounding box center [295, 440] width 320 height 359
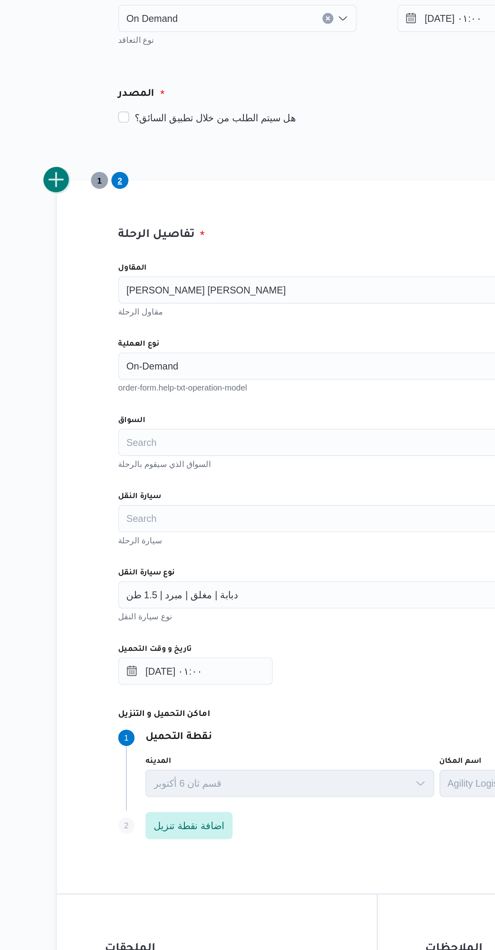
click at [107, 219] on button "add trip" at bounding box center [105, 218] width 16 height 16
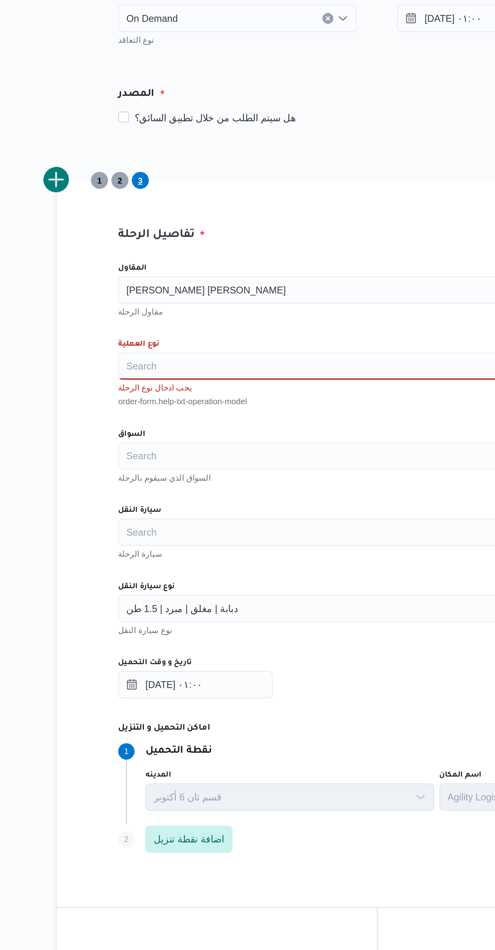
click at [242, 334] on div "Search" at bounding box center [294, 328] width 307 height 16
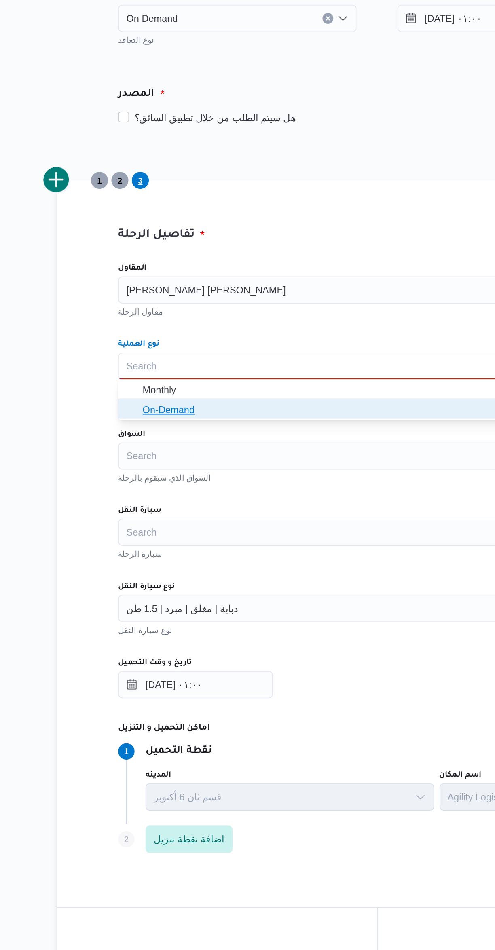
click at [234, 358] on span "On-Demand" at bounding box center [300, 355] width 288 height 10
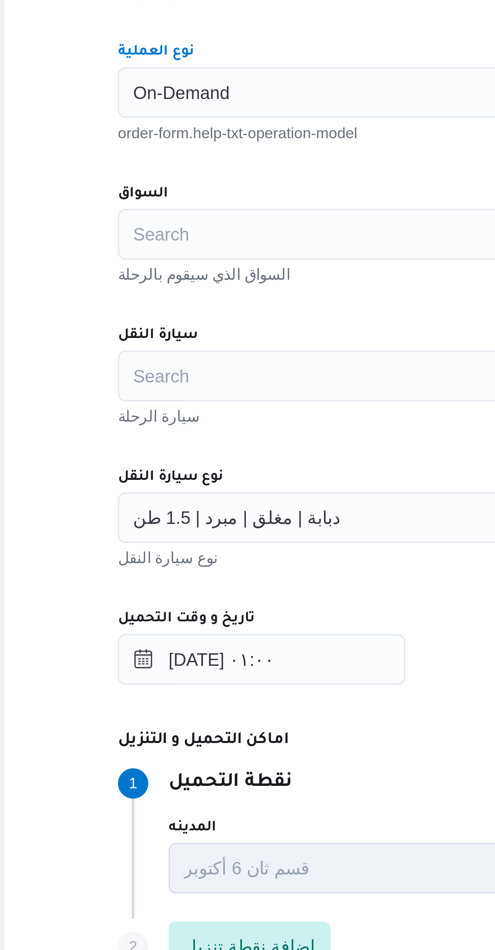
click at [218, 376] on div "Search" at bounding box center [294, 374] width 307 height 16
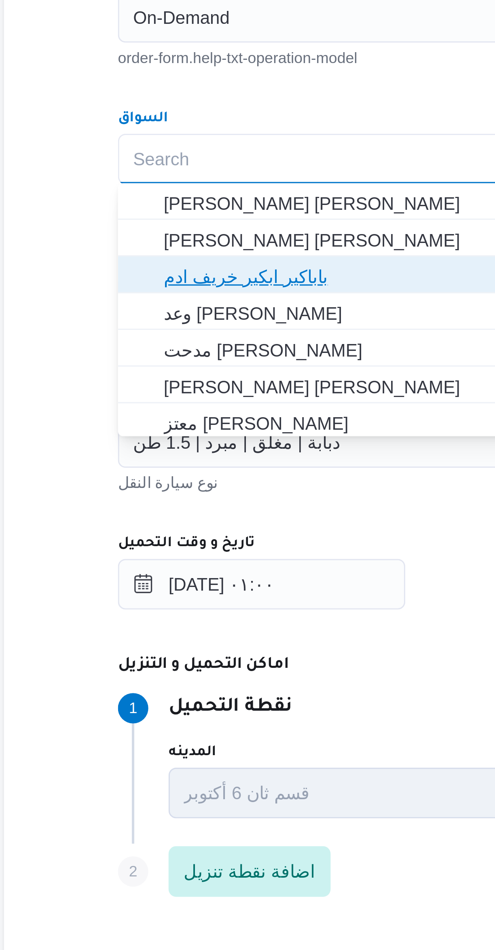
click at [217, 413] on span "باباكير ابكير خريف ادم" at bounding box center [300, 412] width 288 height 10
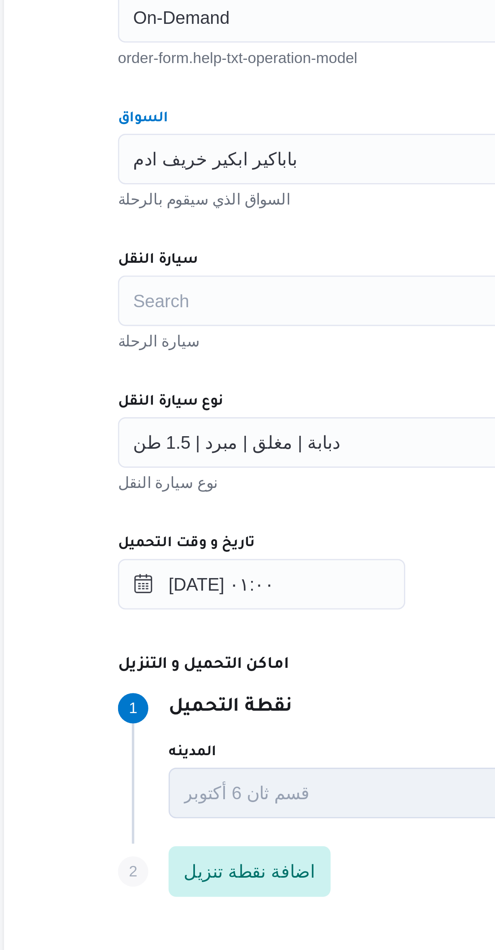
click at [212, 424] on div "Search" at bounding box center [294, 419] width 307 height 16
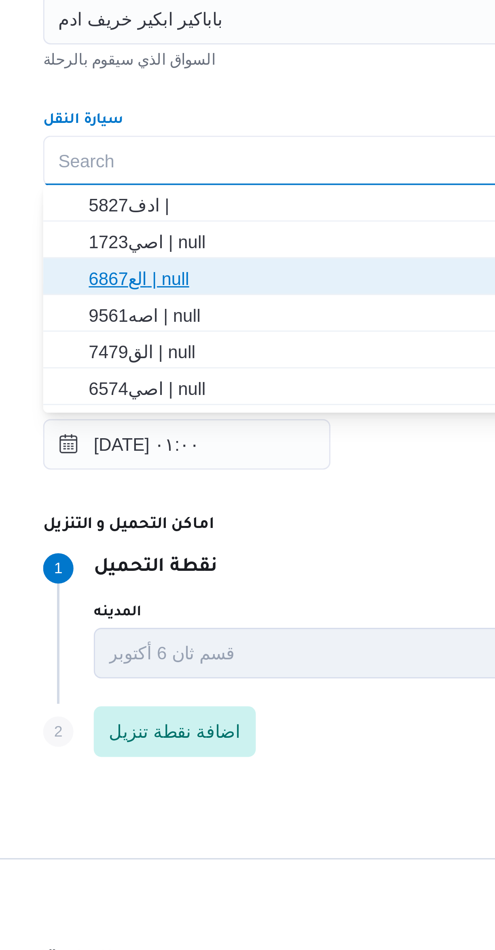
click at [225, 458] on span "الع6867 | null" at bounding box center [300, 457] width 288 height 10
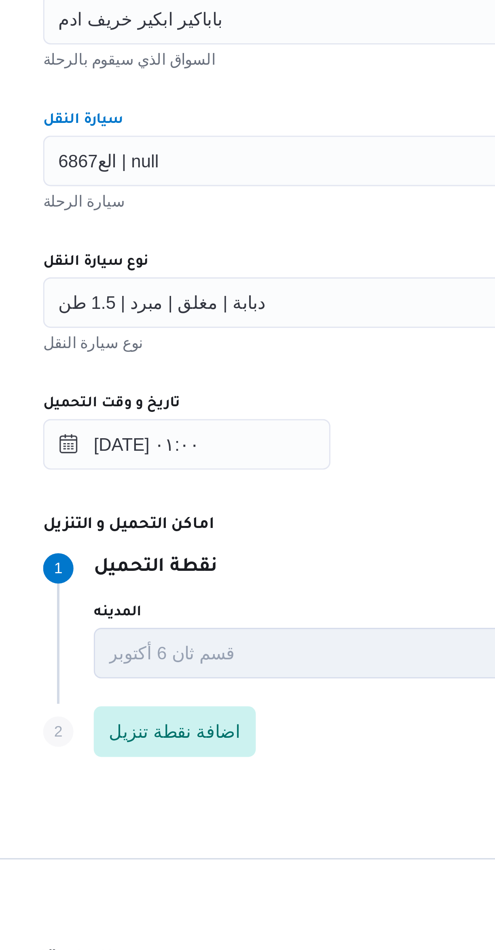
click at [237, 420] on div "الع6867 | null Combo box. Selected. الع6867 | null. Press Backspace to delete ا…" at bounding box center [294, 419] width 307 height 16
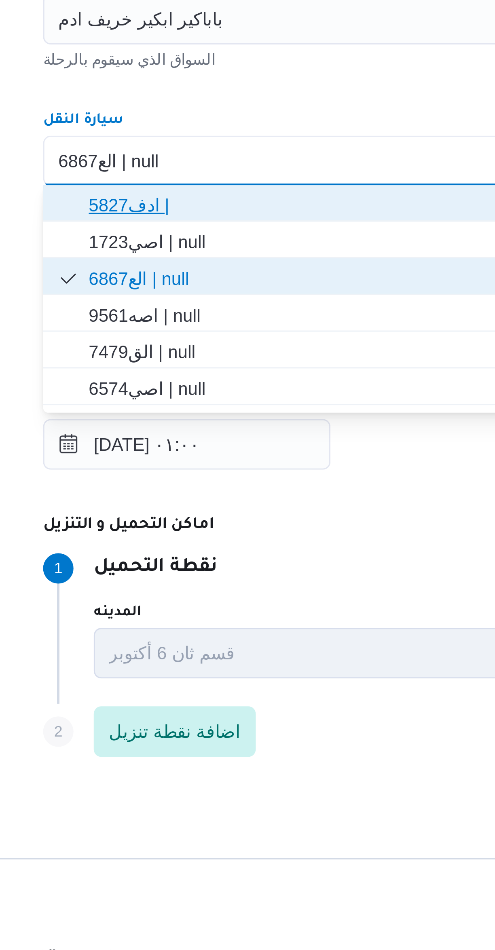
click at [228, 431] on span "ادف5827 |" at bounding box center [300, 433] width 288 height 10
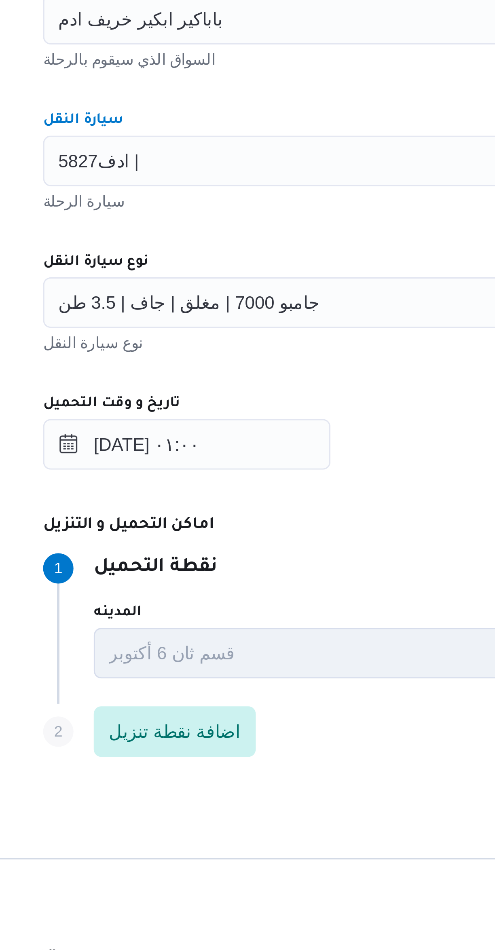
click at [234, 445] on div "المقاول مصطفى ممدوح محمود عبدالهادى مقاول الرحلة نوع العملية On-Demand order-fo…" at bounding box center [295, 440] width 320 height 359
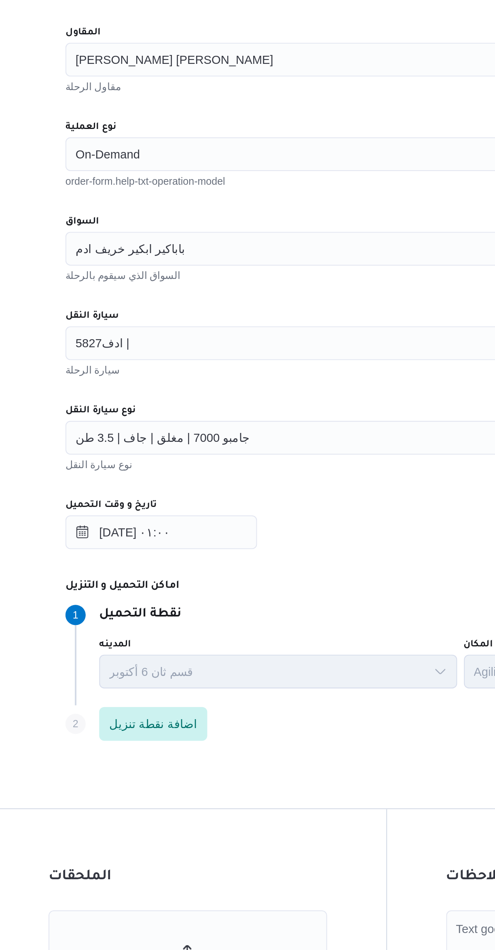
click at [249, 467] on div "جامبو 7000 | مغلق | جاف | 3.5 طن" at bounding box center [294, 464] width 307 height 16
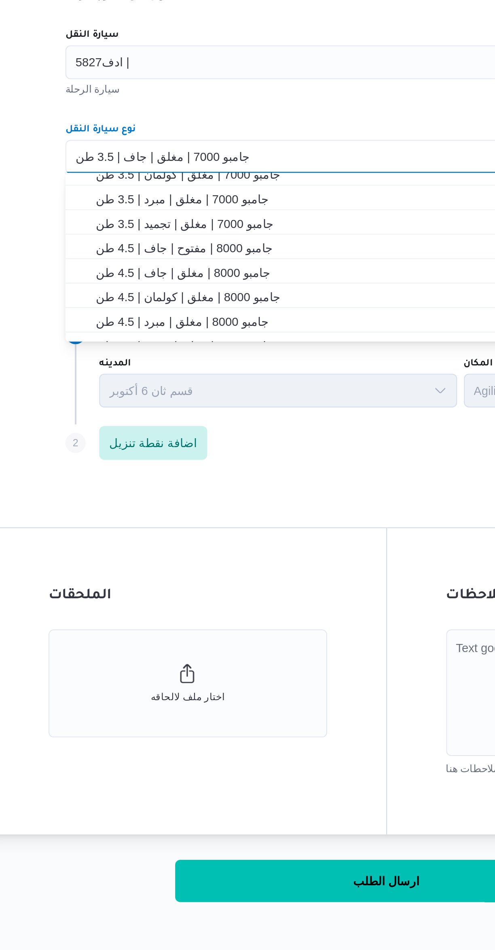
scroll to position [171, 0]
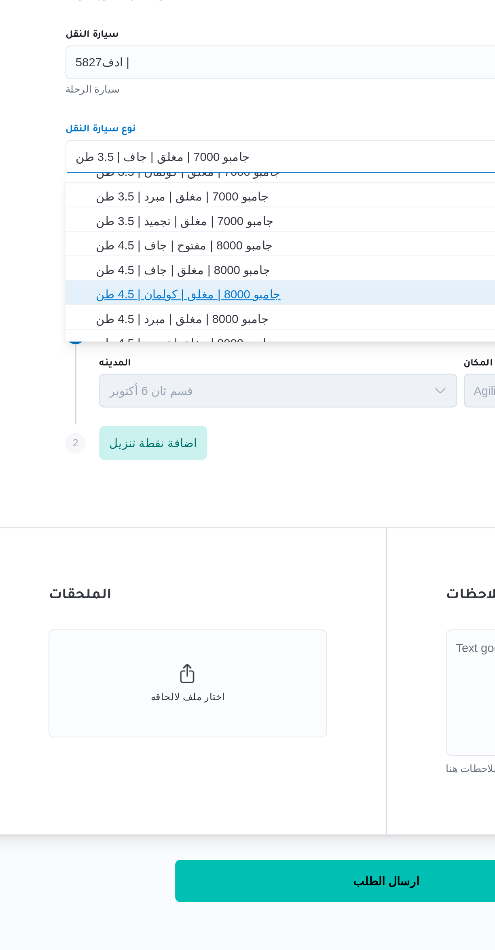
click at [240, 524] on span "جامبو 8000 | مغلق | كولمان | 4.5 طن" at bounding box center [295, 530] width 301 height 13
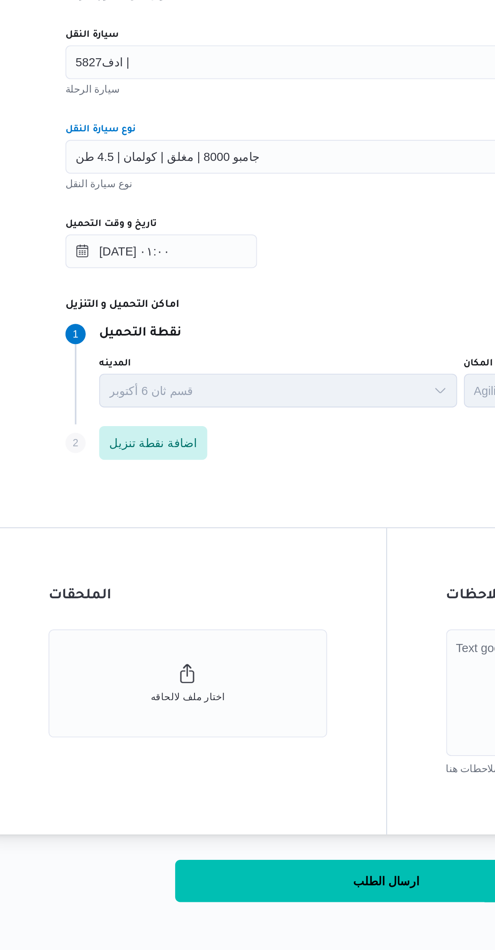
click at [264, 470] on div "جامبو 8000 | مغلق | كولمان | 4.5 طن Combo box. Selected. جامبو 8000 | مغلق | كو…" at bounding box center [294, 464] width 307 height 16
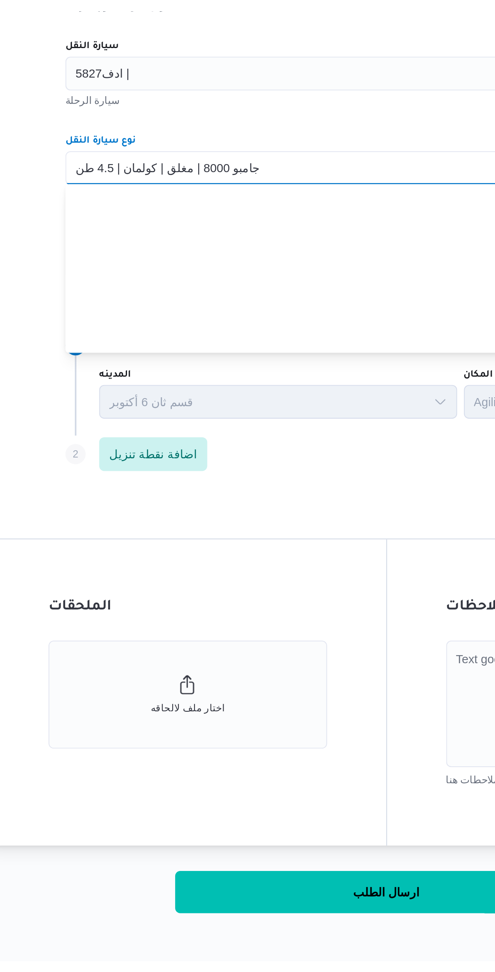
scroll to position [154, 0]
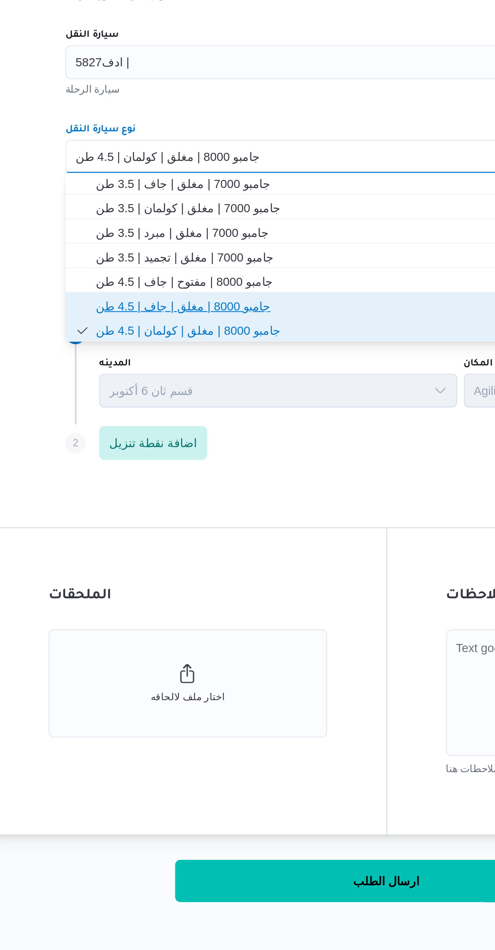
click at [218, 533] on span "جامبو 8000 | مغلق | جاف | 4.5 طن" at bounding box center [300, 536] width 288 height 10
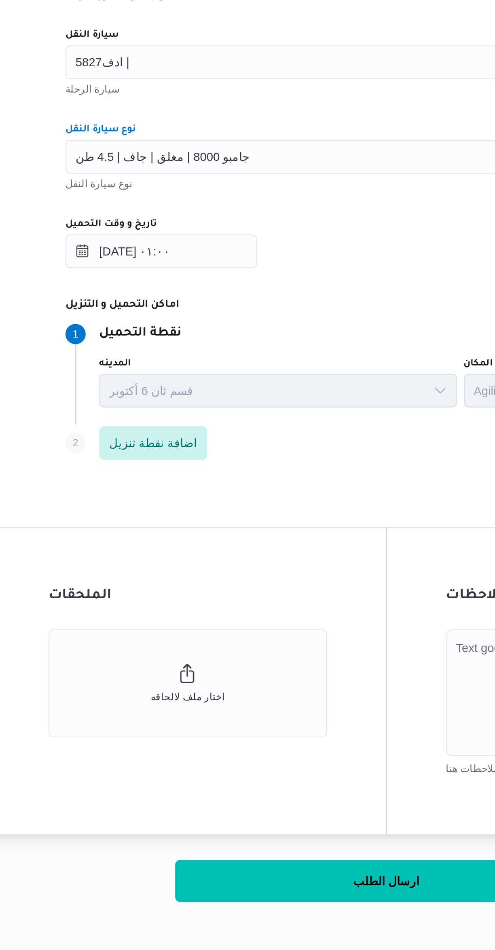
click at [301, 523] on div "المقاول مصطفى ممدوح محمود عبدالهادى مقاول الرحلة نوع العملية On-Demand order-fo…" at bounding box center [295, 440] width 320 height 359
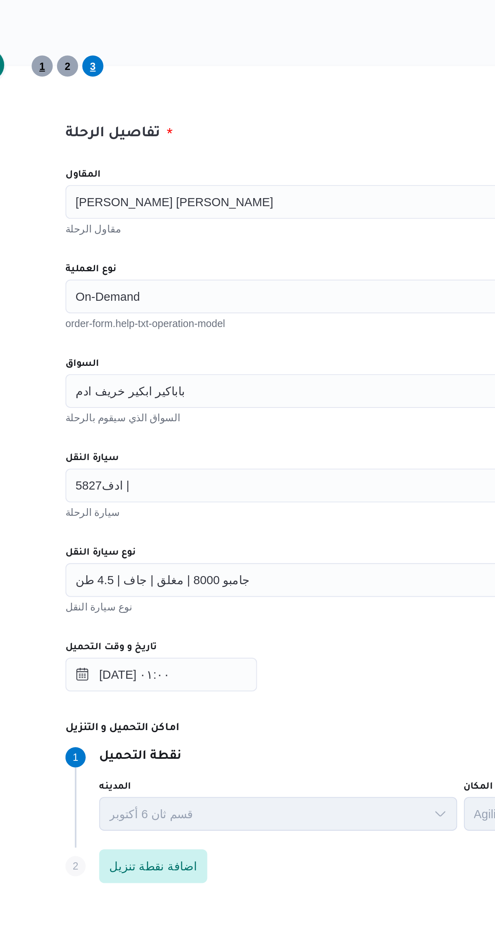
click at [130, 218] on span "1" at bounding box center [130, 218] width 3 height 10
click at [142, 218] on span "2" at bounding box center [142, 218] width 3 height 10
click at [243, 461] on div "دبابة | مغلق | مبرد | 1.5 طن" at bounding box center [294, 464] width 307 height 16
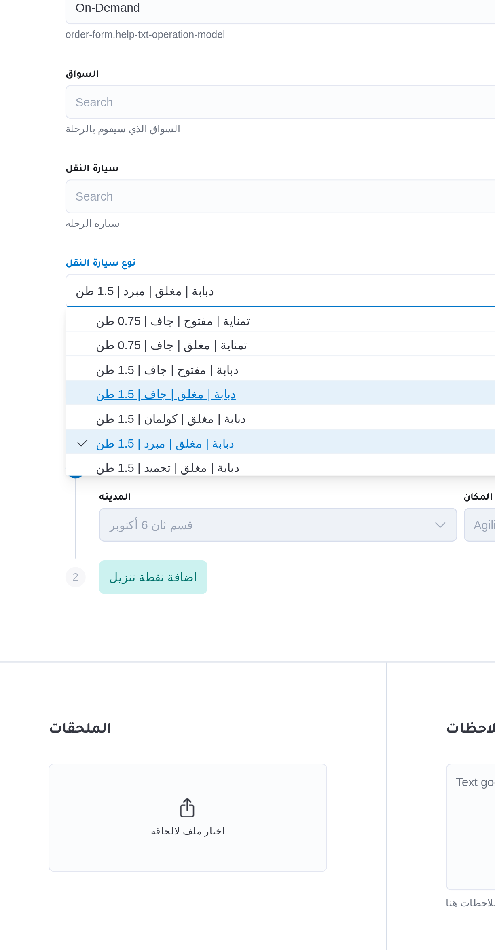
click at [240, 518] on span "دبابة | مغلق | جاف | 1.5 طن" at bounding box center [300, 514] width 288 height 10
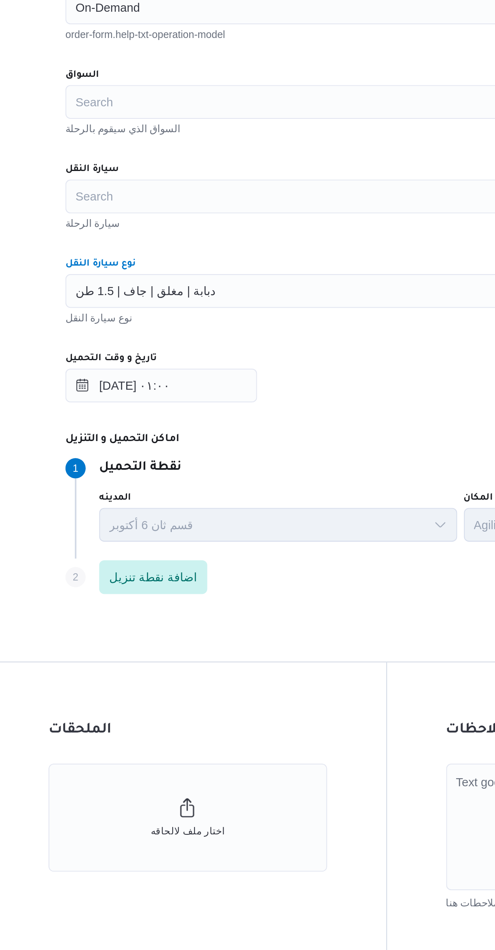
click at [295, 499] on div "تاريخ و وقت التحميل" at bounding box center [294, 496] width 307 height 6
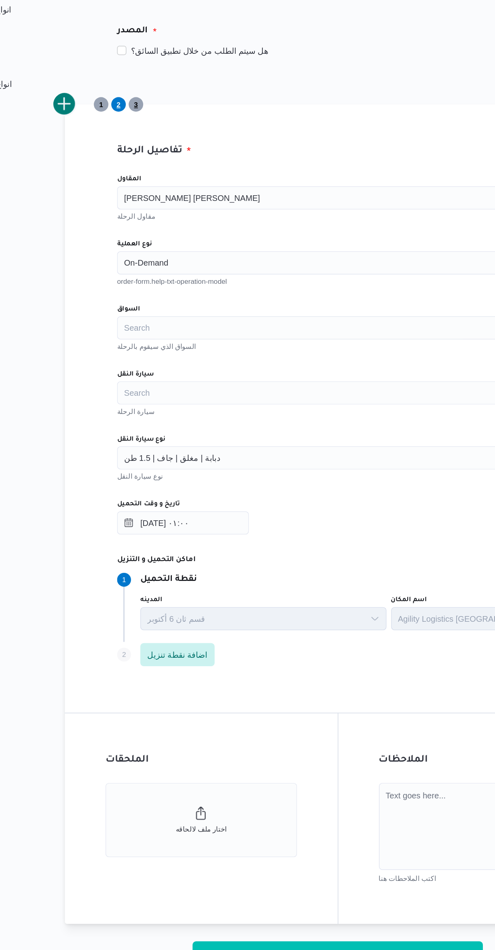
click at [157, 218] on span "3" at bounding box center [155, 218] width 10 height 10
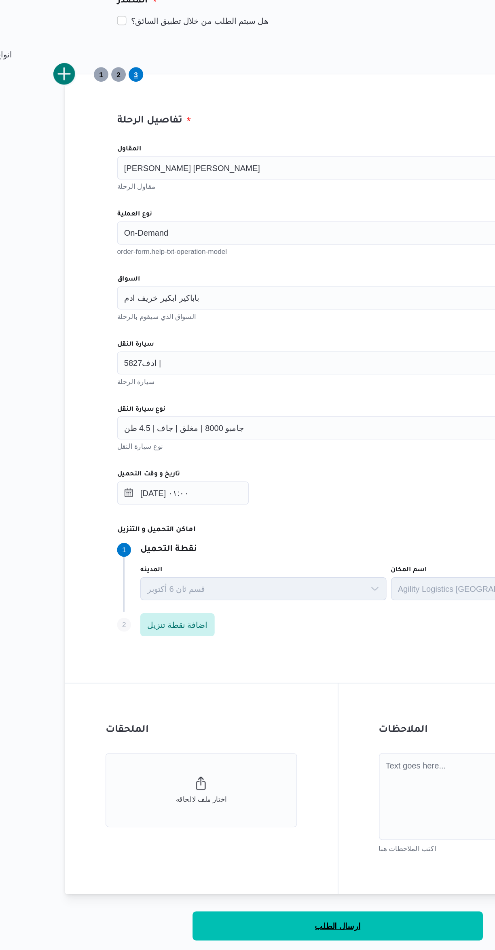
click at [318, 817] on button "ارسال الطلب" at bounding box center [295, 811] width 202 height 20
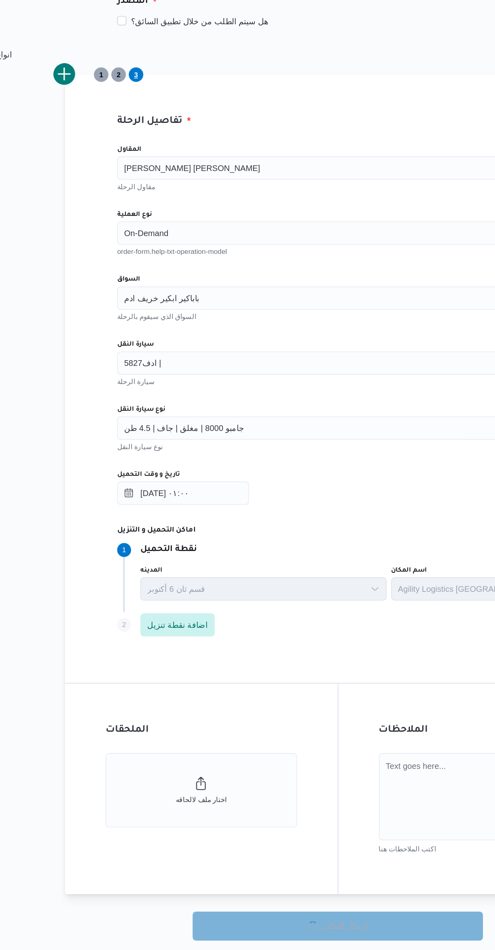
select select "ar"
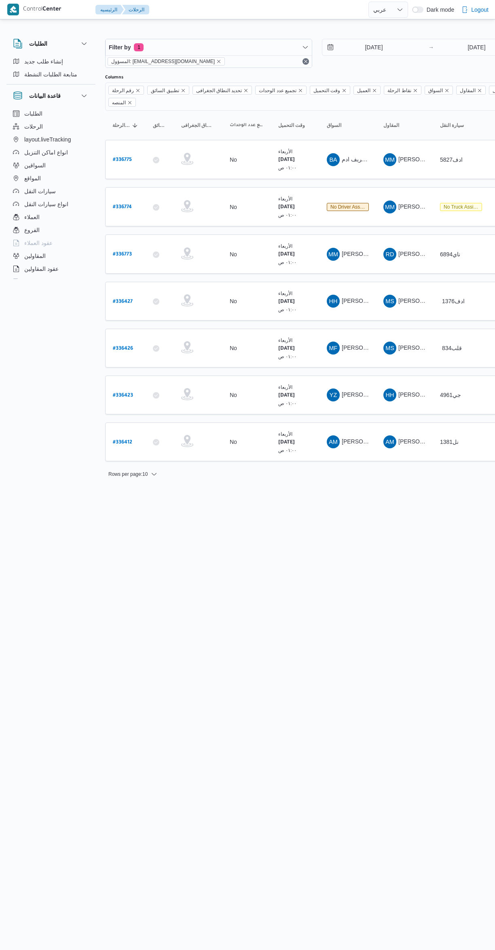
select select "ar"
